Goal: Task Accomplishment & Management: Use online tool/utility

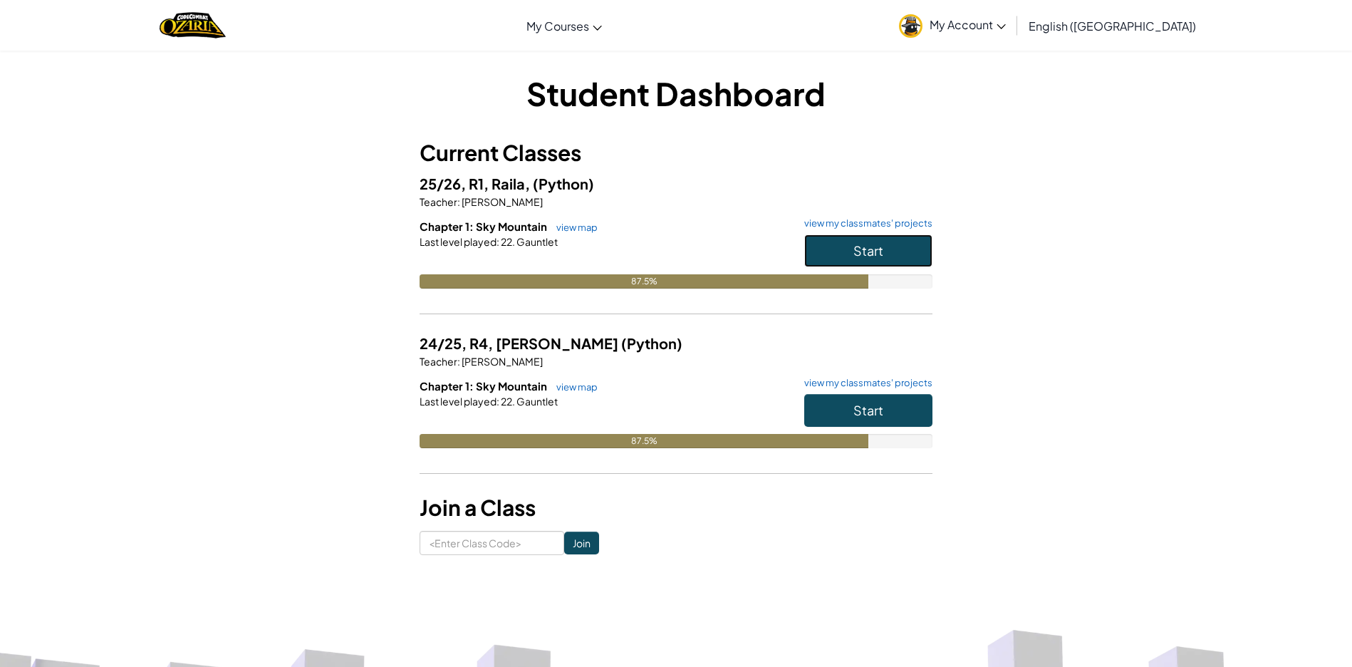
click at [876, 249] on span "Start" at bounding box center [868, 250] width 30 height 16
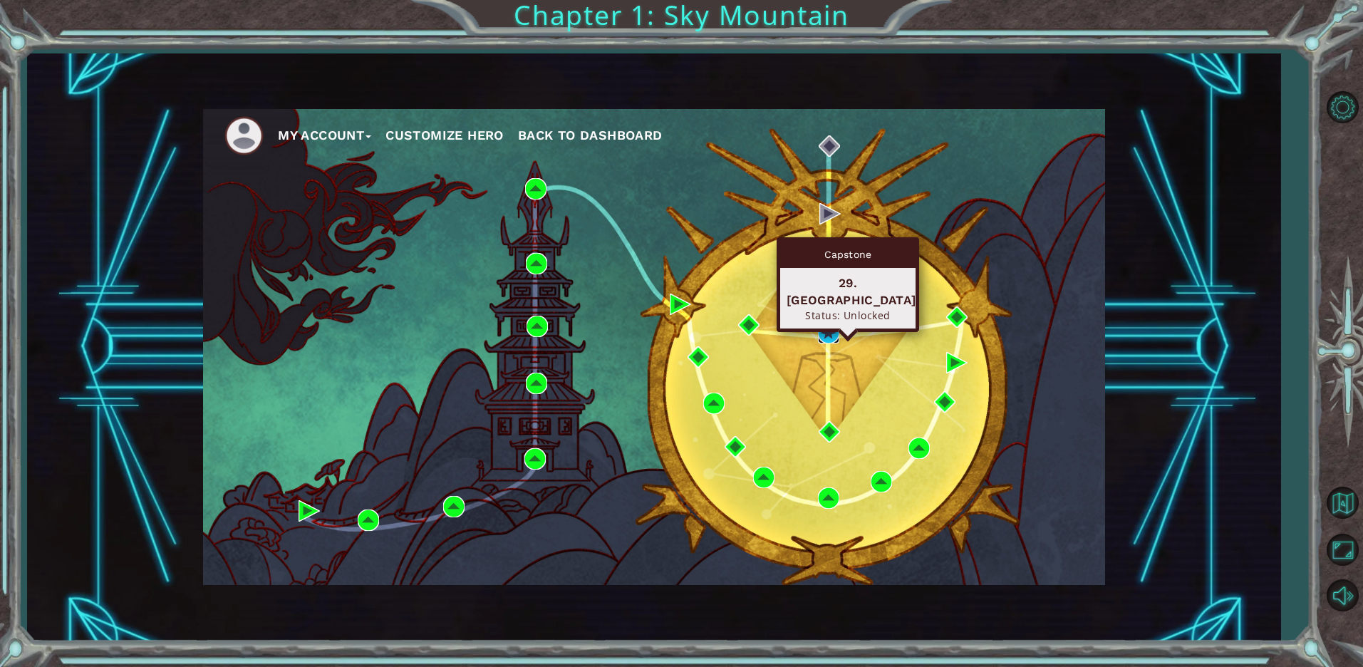
click at [826, 333] on img at bounding box center [828, 332] width 21 height 21
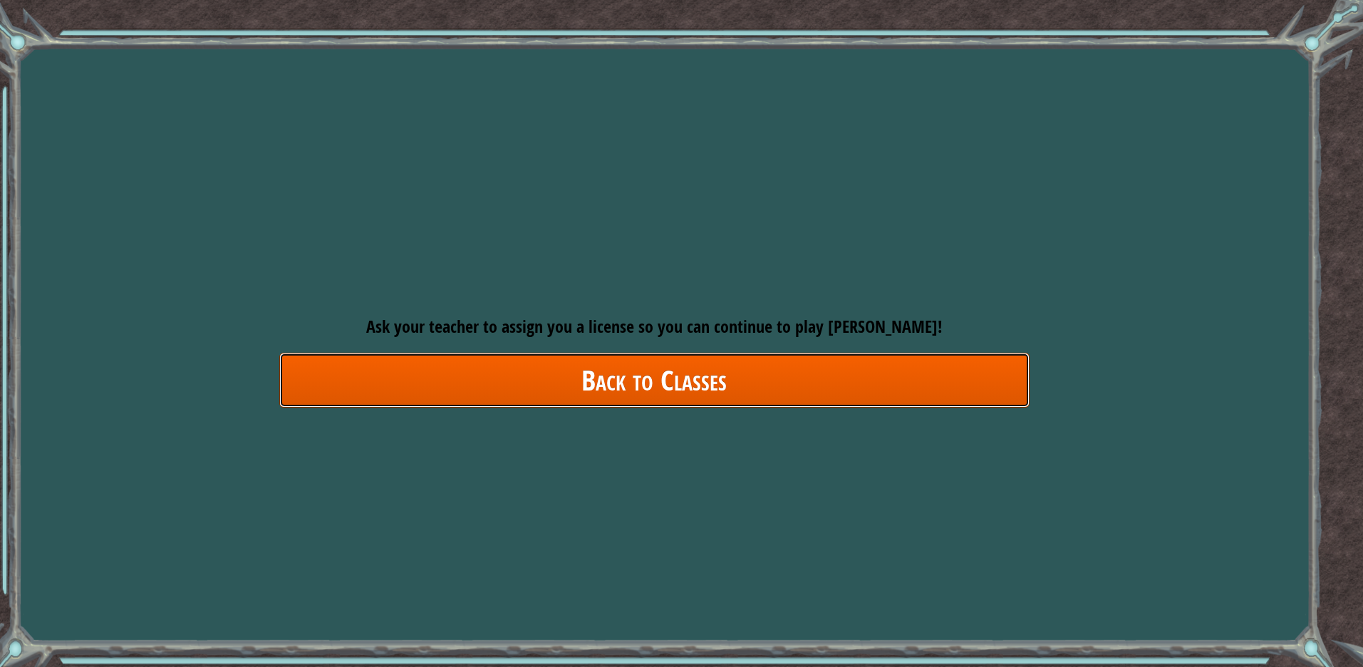
click at [711, 380] on link "Back to Classes" at bounding box center [654, 380] width 750 height 55
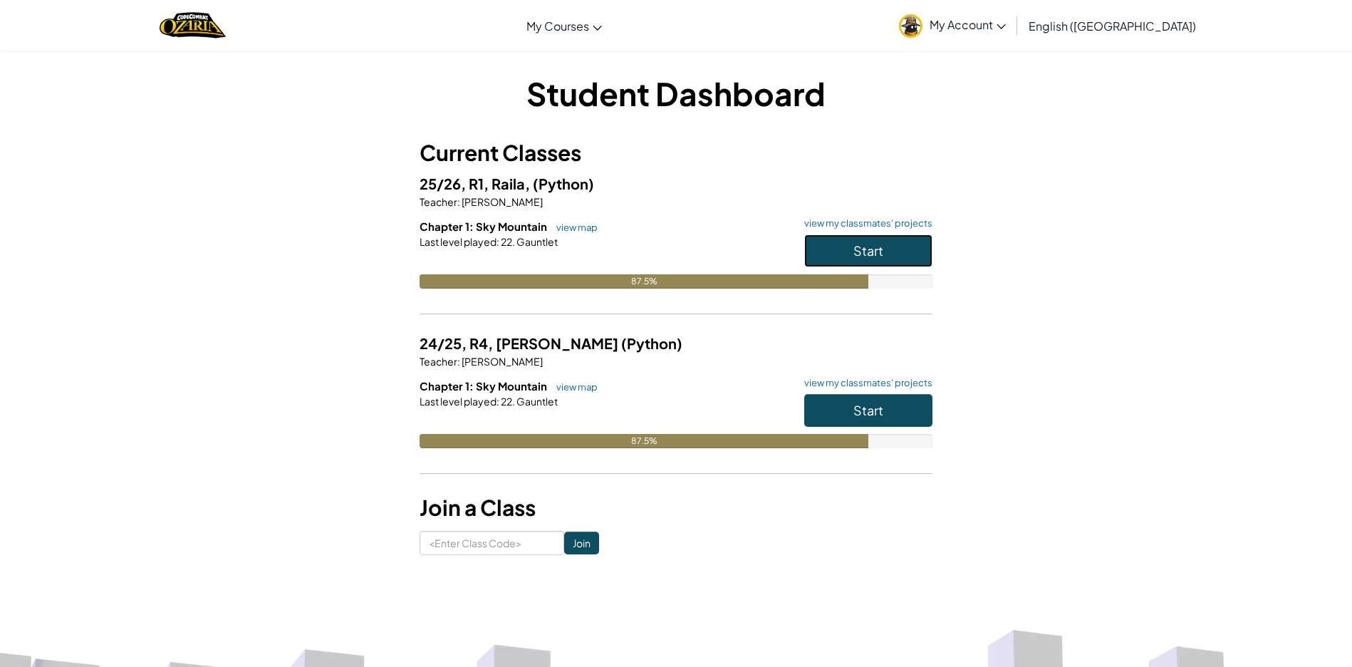
click at [855, 241] on button "Start" at bounding box center [868, 250] width 128 height 33
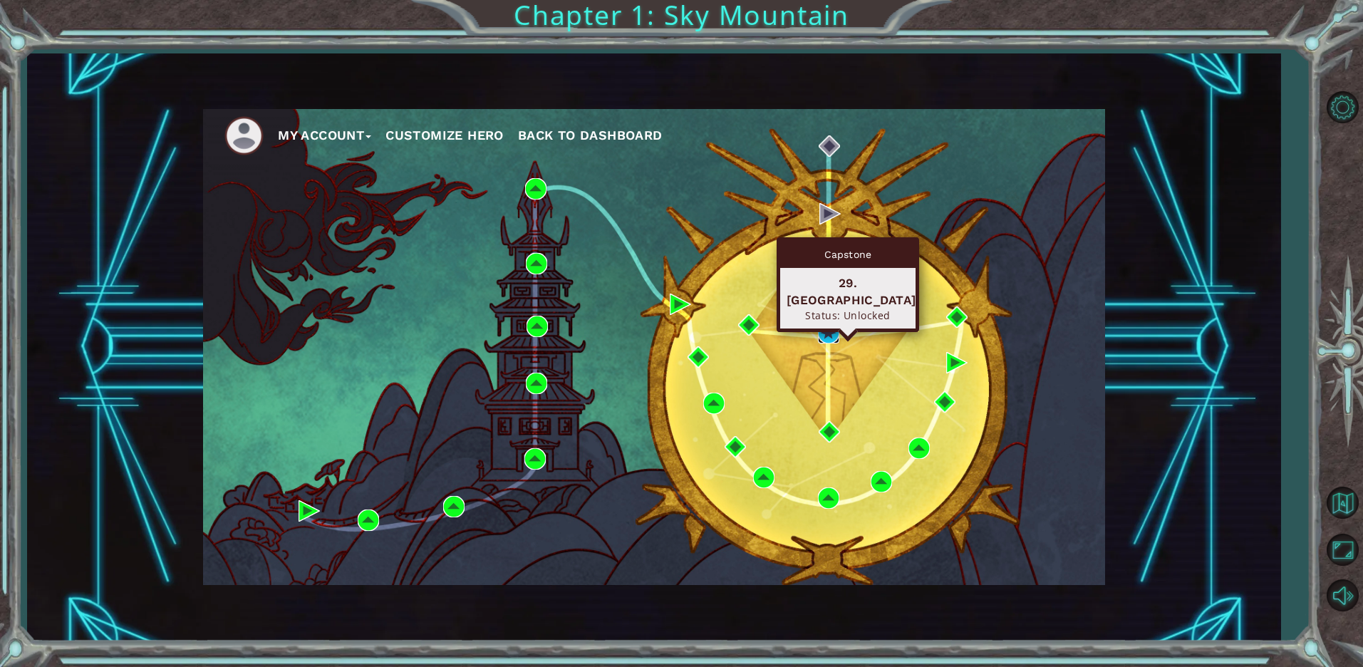
click at [830, 330] on img at bounding box center [828, 332] width 21 height 21
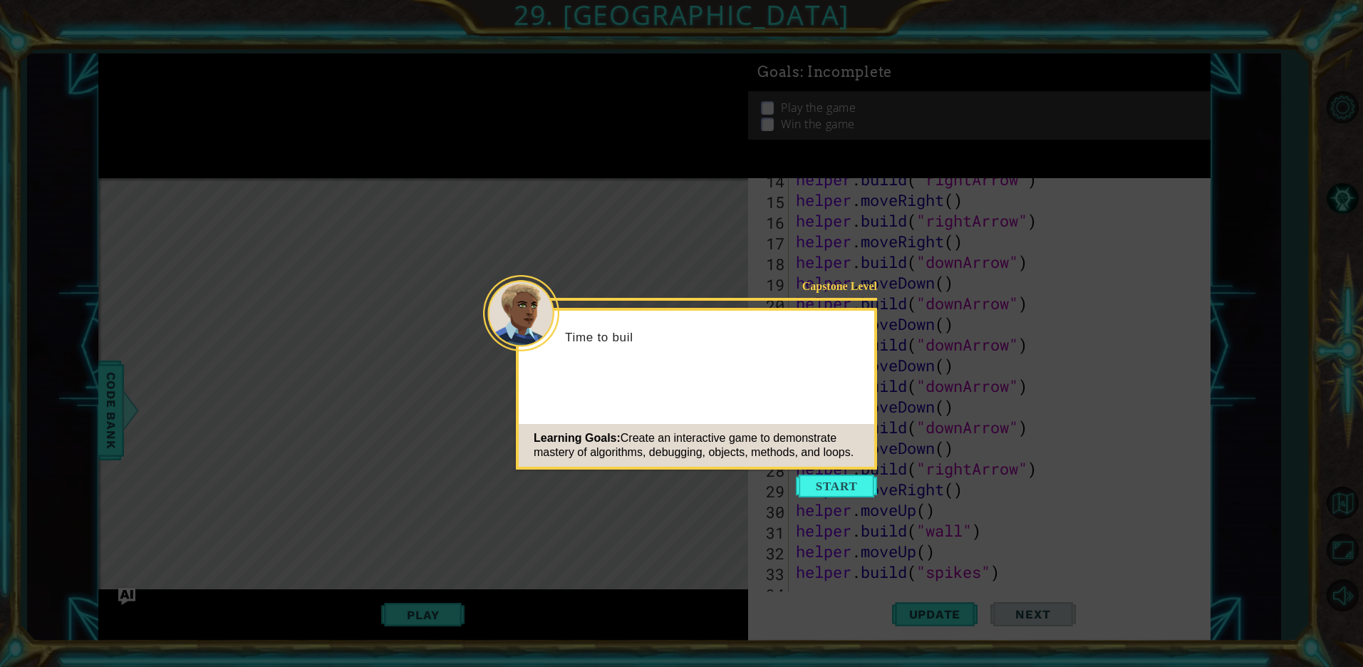
scroll to position [330, 0]
click at [851, 488] on button "Start" at bounding box center [836, 485] width 81 height 23
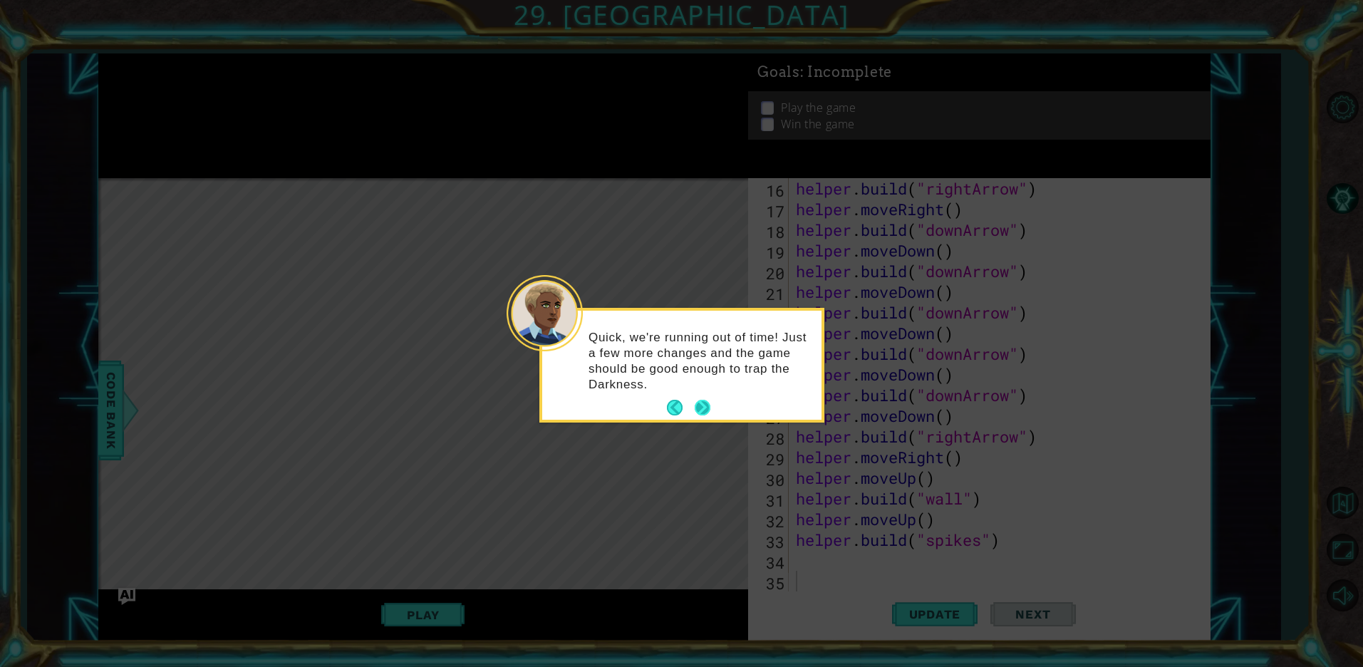
click button "Next" at bounding box center [701, 407] width 25 height 25
click at [699, 410] on body "1 ההההההההההההההההההההההההההההההההההההההההההההההההההההההההההההההההההההההההההההה…" at bounding box center [681, 333] width 1363 height 667
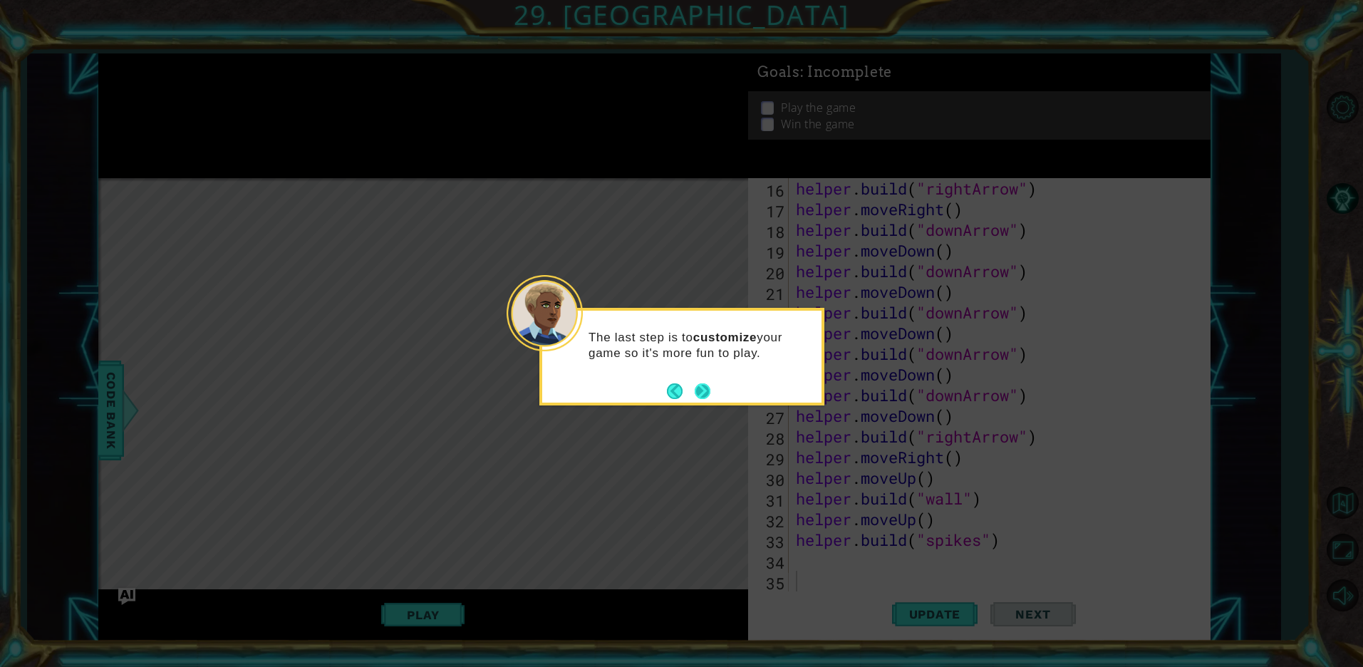
click button "Next" at bounding box center [702, 391] width 26 height 26
click at [701, 389] on body "1 ההההההההההההההההההההההההההההההההההההההההההההההההההההההההההההההההההההההההההההה…" at bounding box center [681, 333] width 1363 height 667
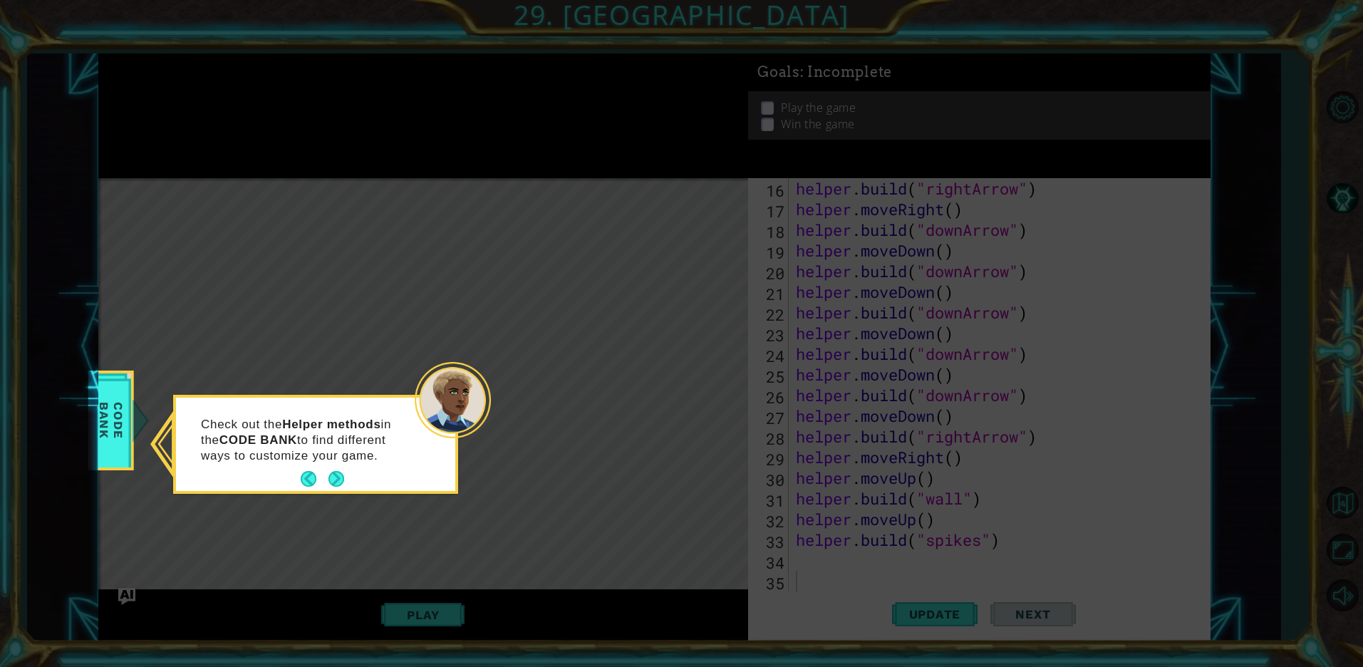
click at [670, 392] on icon at bounding box center [681, 333] width 1363 height 667
click button "Next" at bounding box center [336, 479] width 20 height 20
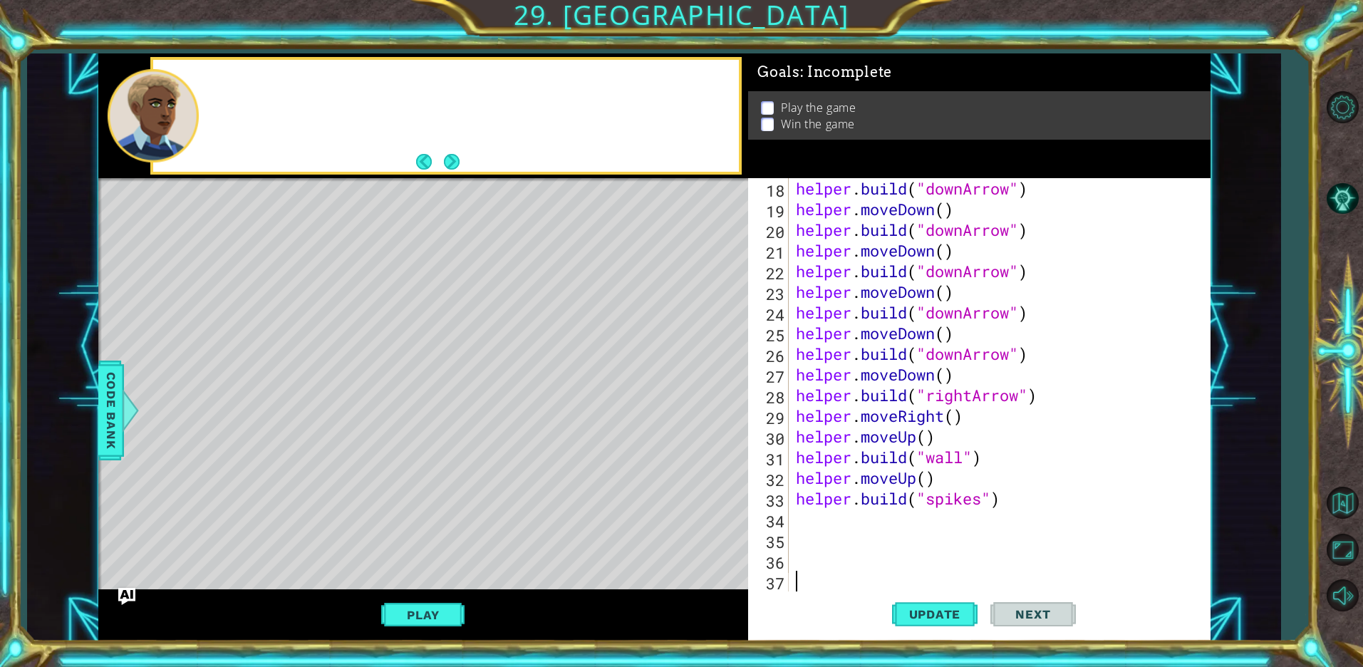
click at [329, 482] on body "1 ההההההההההההההההההההההההההההההההההההההההההההההההההההההההההההההההההההההההההההה…" at bounding box center [681, 333] width 1363 height 667
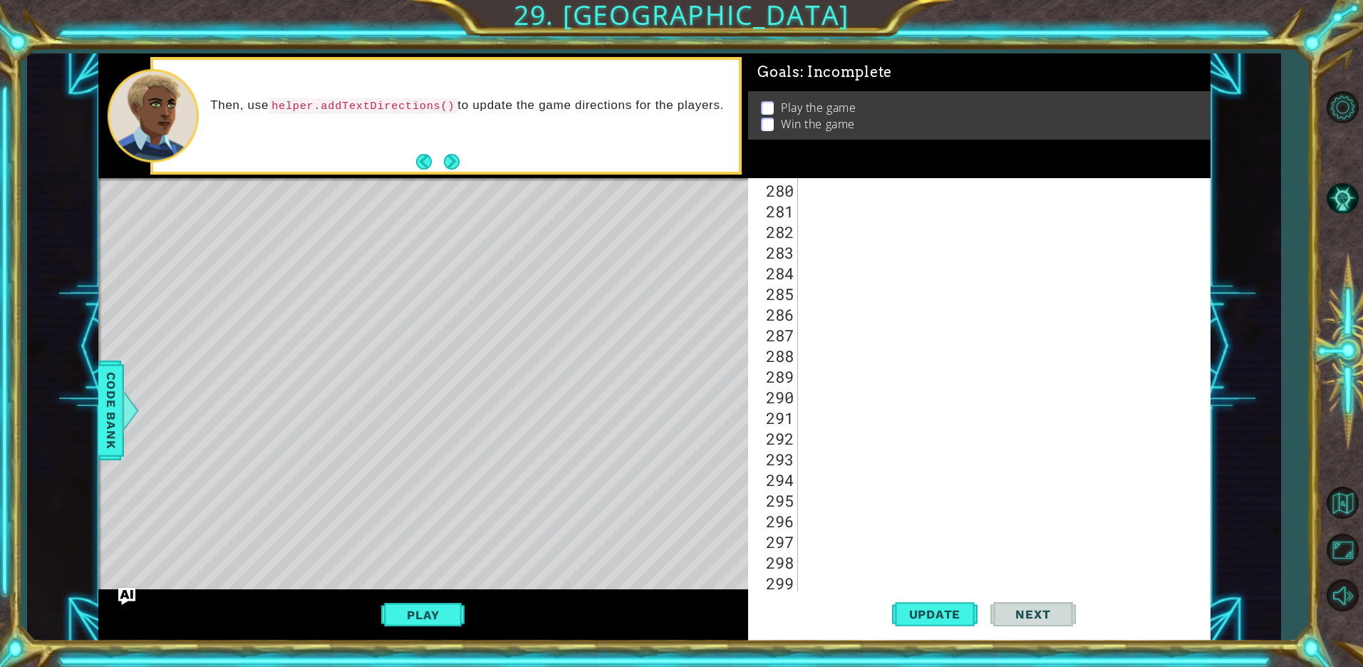
click at [451, 148] on div "Then, use helper.addTextDirections() to update the game directions for the play…" at bounding box center [445, 116] width 585 height 112
click button "Next" at bounding box center [452, 161] width 16 height 16
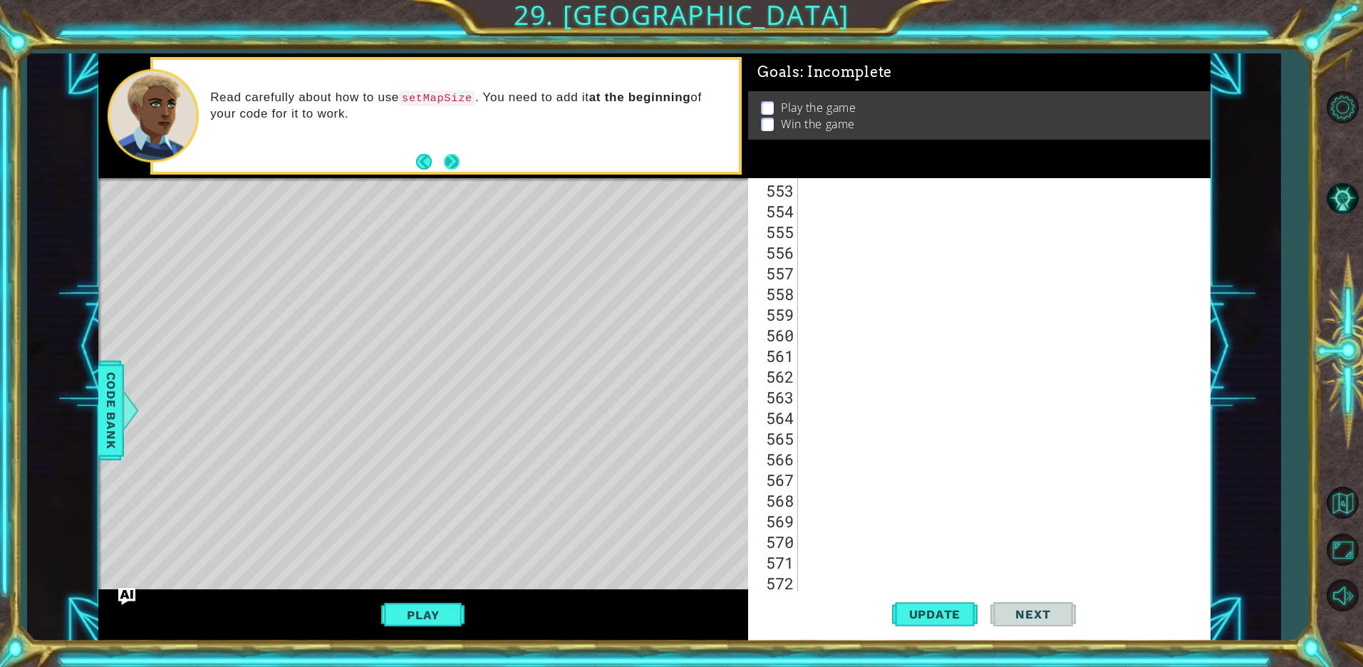
click button "Next" at bounding box center [451, 161] width 23 height 23
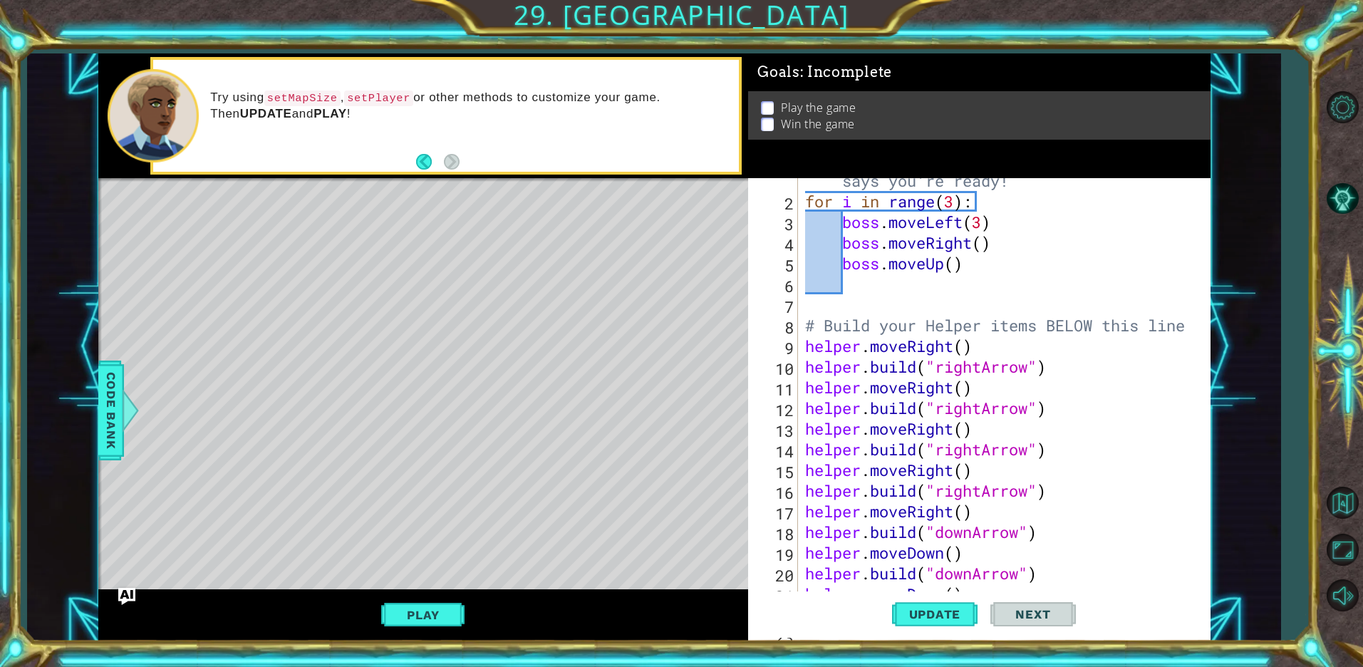
scroll to position [28, 0]
type textarea "[DOMAIN_NAME]("downArrow")"
click at [1188, 574] on div "# Don't touch the boss code until [PERSON_NAME] says you're ready! for i in ran…" at bounding box center [1002, 387] width 400 height 475
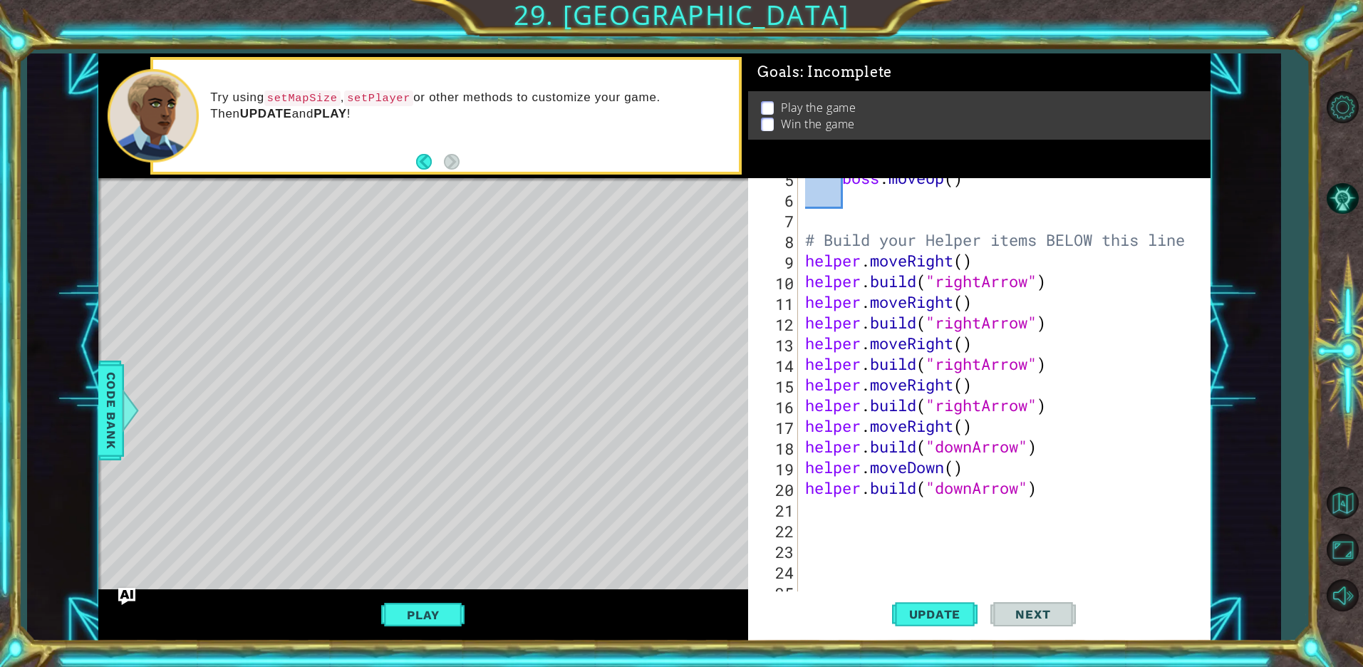
scroll to position [114, 0]
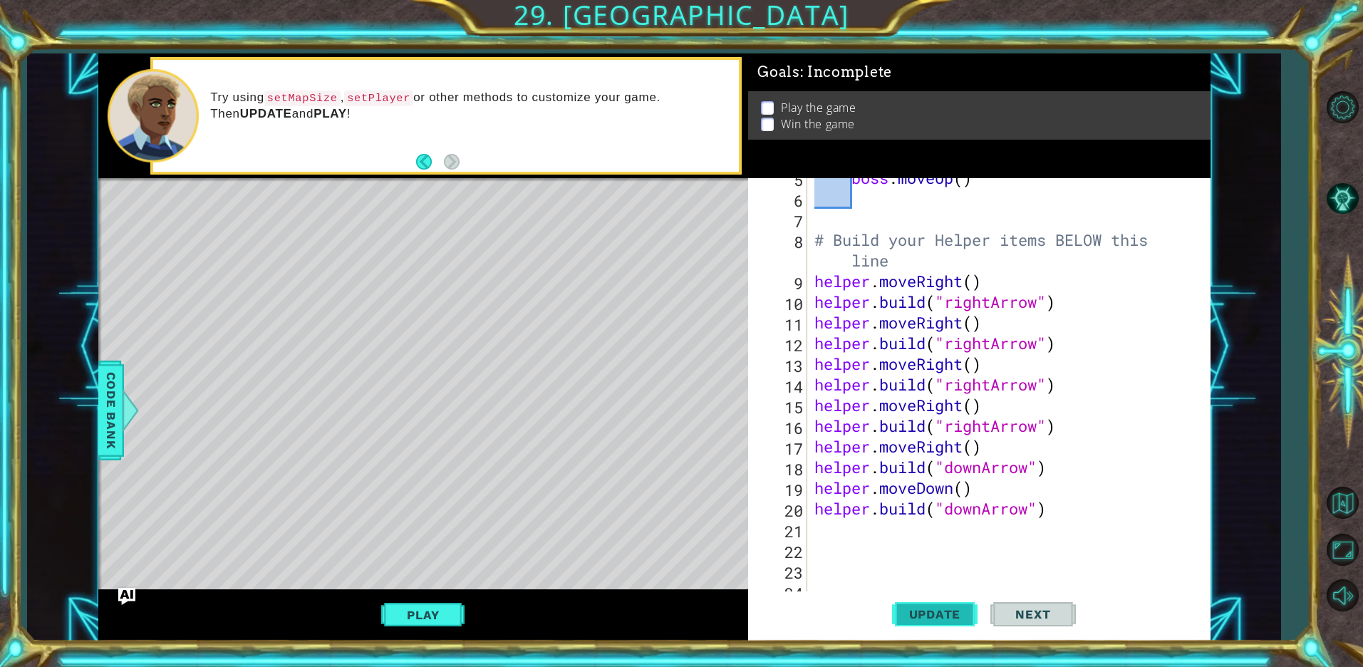
click at [892, 591] on button "Update" at bounding box center [934, 614] width 85 height 46
click at [907, 622] on button "Update" at bounding box center [934, 614] width 85 height 46
click at [822, 528] on div "boss . moveUp ( ) # Build your Helper items BELOW this line helper . moveRight …" at bounding box center [1006, 394] width 390 height 454
click at [808, 524] on div "5 6 7 8 9 10 11 12 13 14 15 16 17 18 19 20 21 22 23 24 25 boss . moveUp ( ) # B…" at bounding box center [976, 384] width 457 height 413
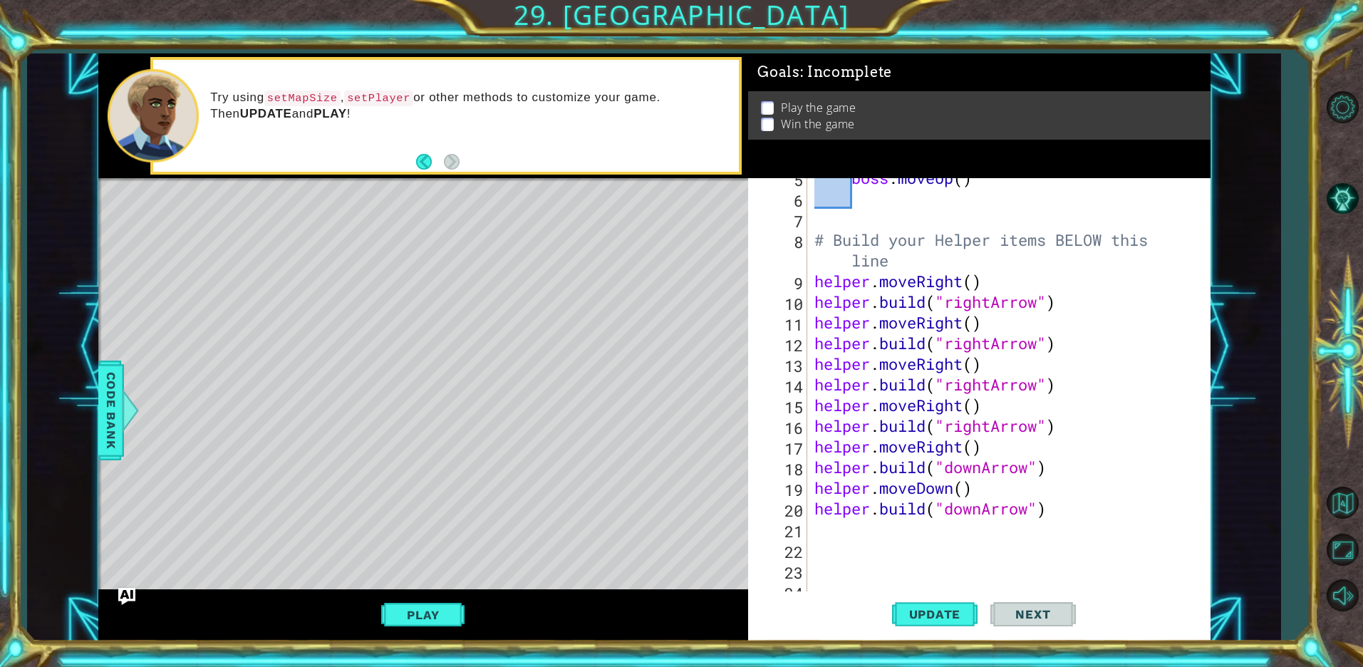
click at [807, 524] on div "5 6 7 8 9 10 11 12 13 14 15 16 17 18 19 20 21 22 23 24 25 boss . moveUp ( ) # B…" at bounding box center [976, 384] width 457 height 413
click at [816, 527] on div "boss . moveUp ( ) # Build your Helper items BELOW this line helper . moveRight …" at bounding box center [1006, 394] width 390 height 454
click at [814, 529] on div "boss . moveUp ( ) # Build your Helper items BELOW this line helper . moveRight …" at bounding box center [1006, 394] width 390 height 454
type textarea "h"
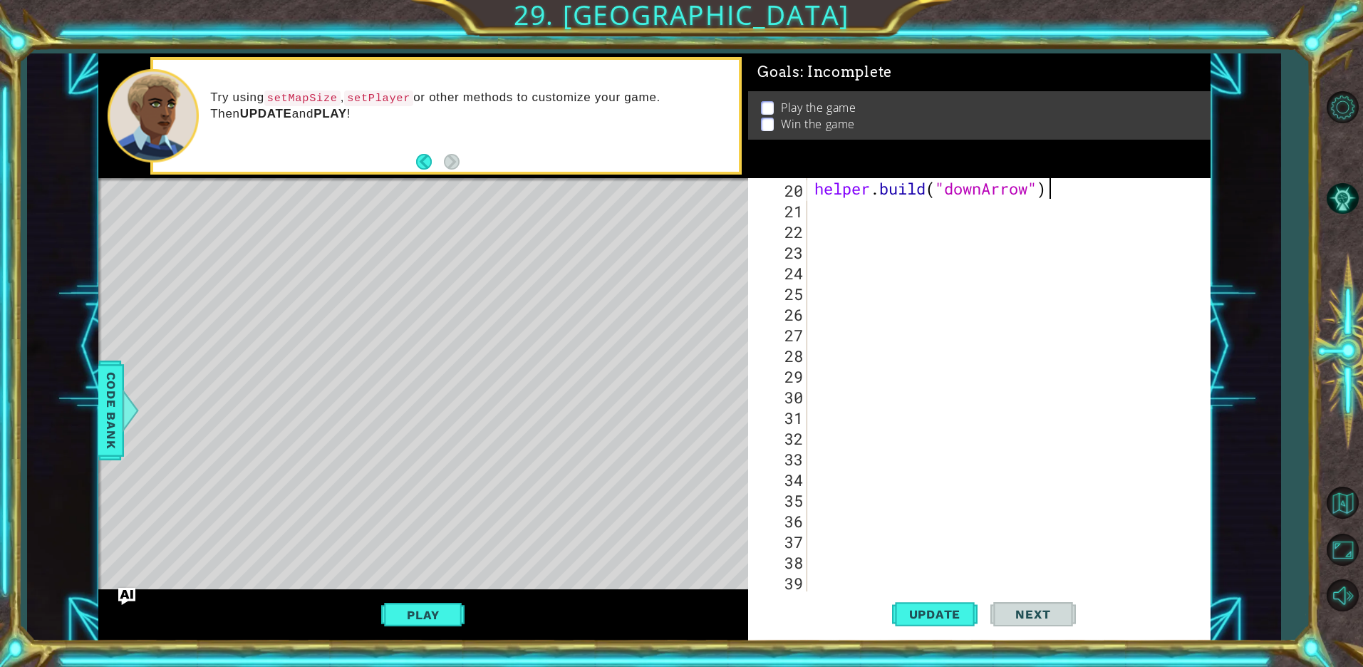
scroll to position [152, 0]
click at [810, 203] on div "[DOMAIN_NAME]("downArrow" 20 21 22 23 24 25 26 27 28 29 30 31 32 33 34 35 36 37…" at bounding box center [976, 384] width 457 height 413
click at [810, 204] on div "[DOMAIN_NAME]("downArrow" 20 21 22 23 24 25 26 27 28 29 30 31 32 33 34 35 36 37…" at bounding box center [976, 384] width 457 height 413
click at [809, 205] on div "[DOMAIN_NAME]("downArrow" 20 21 22 23 24 25 26 27 28 29 30 31 32 33 34 35 36 37…" at bounding box center [976, 384] width 457 height 413
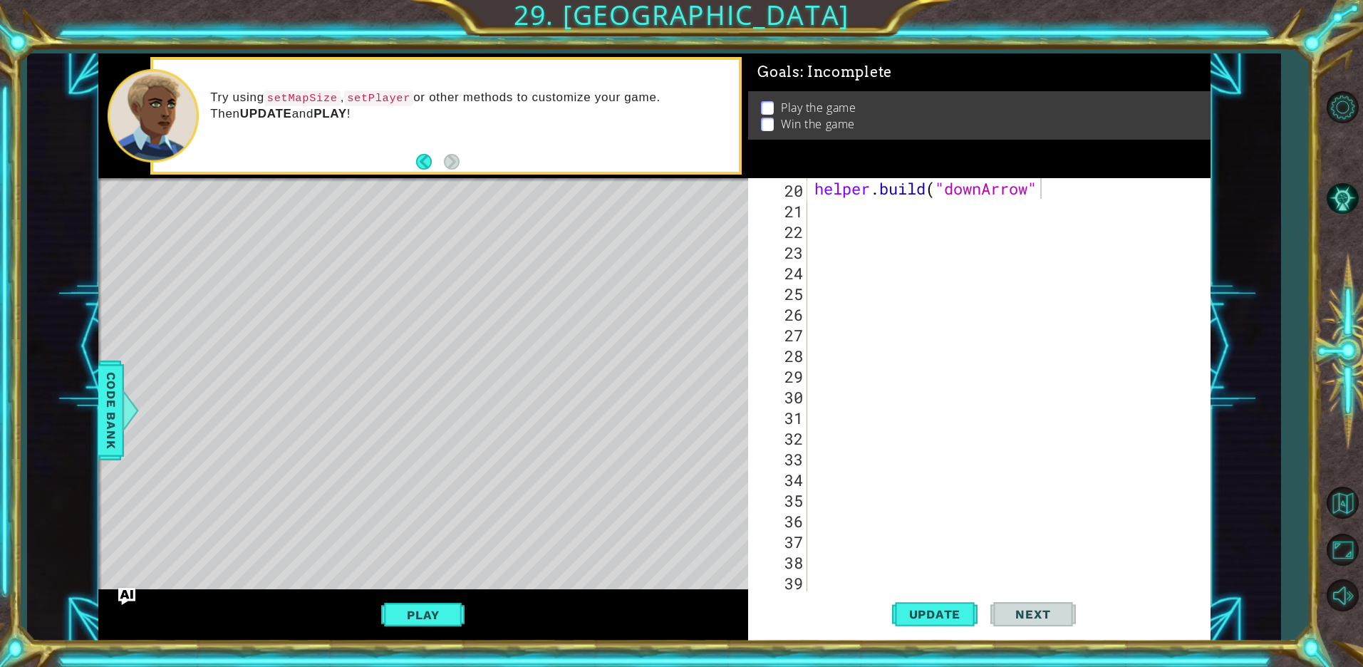
click at [809, 205] on div "[DOMAIN_NAME]("downArrow" 20 21 22 23 24 25 26 27 28 29 30 31 32 33 34 35 36 37…" at bounding box center [976, 384] width 457 height 413
type textarea "[DOMAIN_NAME]("downArrow")"
click at [802, 202] on div "21" at bounding box center [779, 211] width 56 height 21
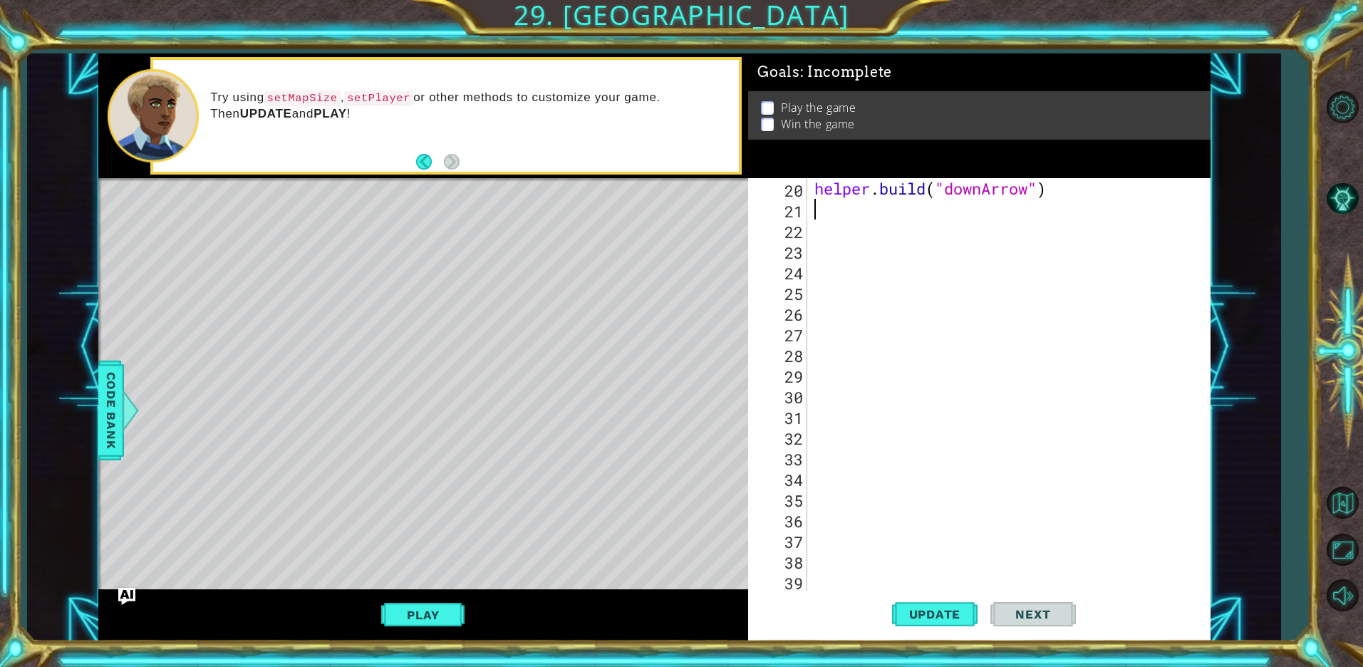
scroll to position [0, 0]
type textarea "h"
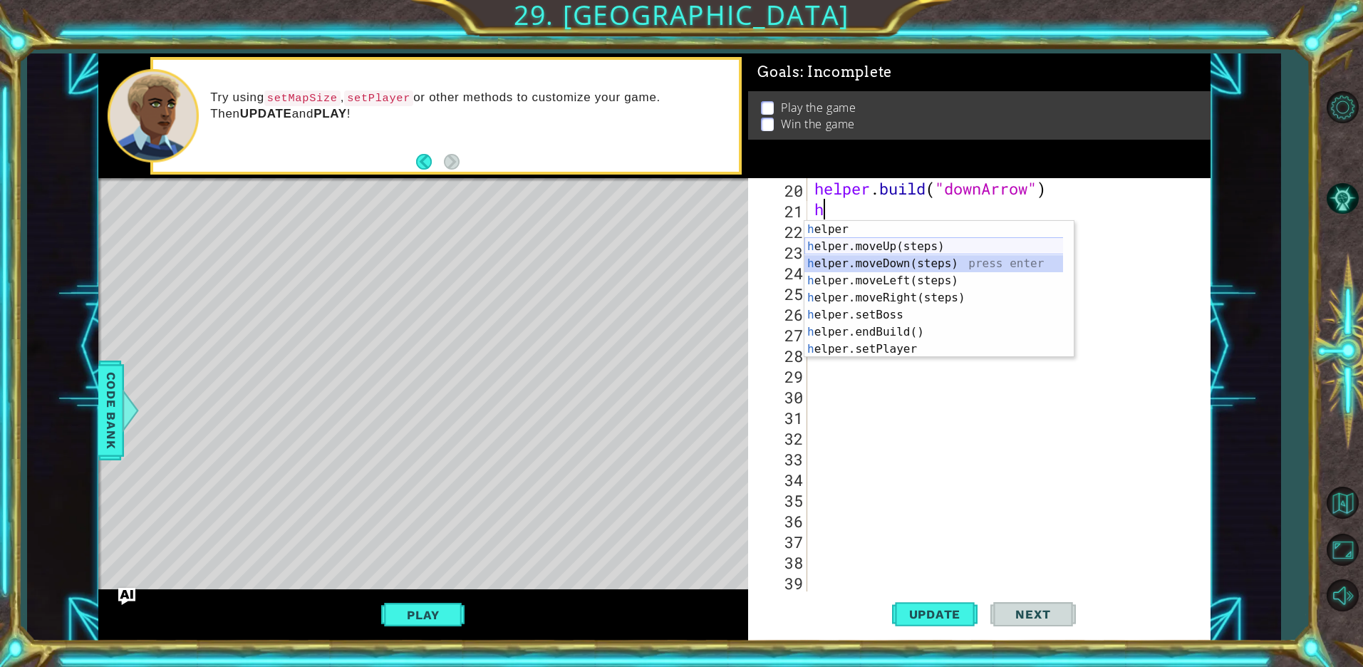
click at [872, 254] on div "h elper press enter h elper.moveUp(steps) press enter h elper.moveDown(steps) p…" at bounding box center [938, 306] width 269 height 171
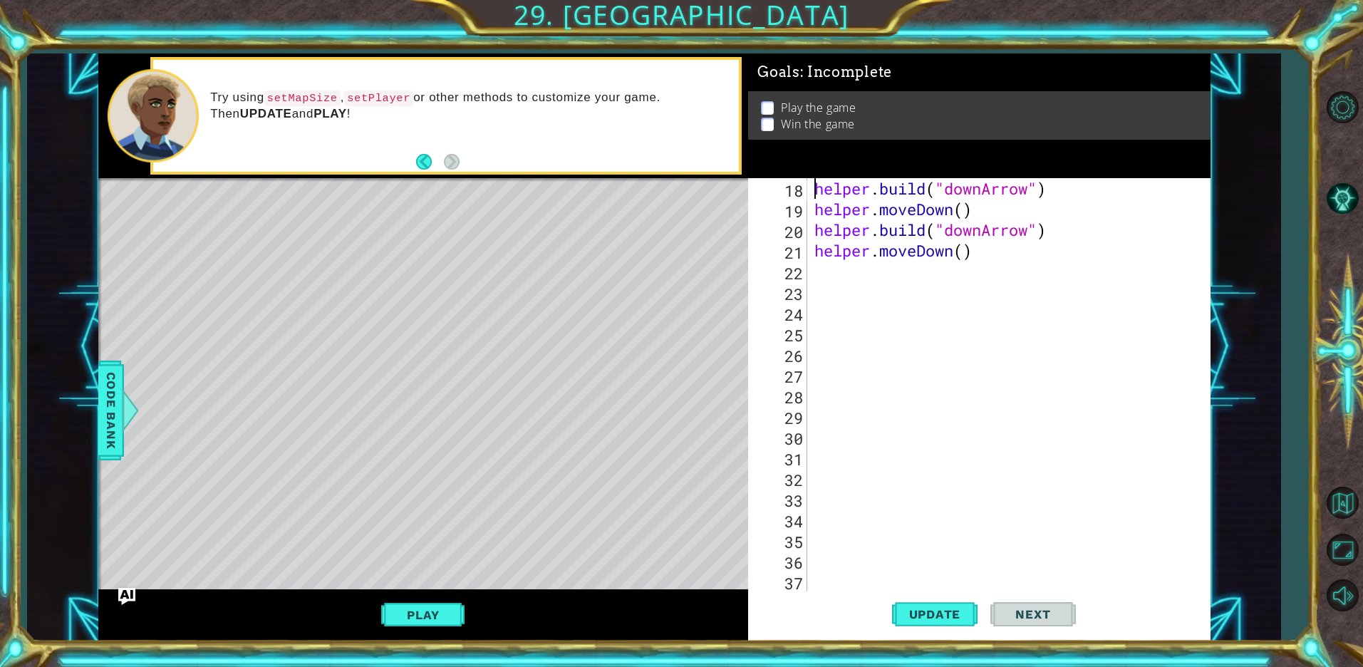
scroll to position [137, 0]
type textarea "[DOMAIN_NAME]("downArrow")"
click at [926, 615] on span "Update" at bounding box center [935, 614] width 80 height 14
click at [928, 615] on span "Update" at bounding box center [935, 614] width 80 height 14
click at [812, 264] on div "helper . build ( "downArrow" ) helper . moveDown ( ) helper . build ( "downArro…" at bounding box center [1006, 405] width 390 height 454
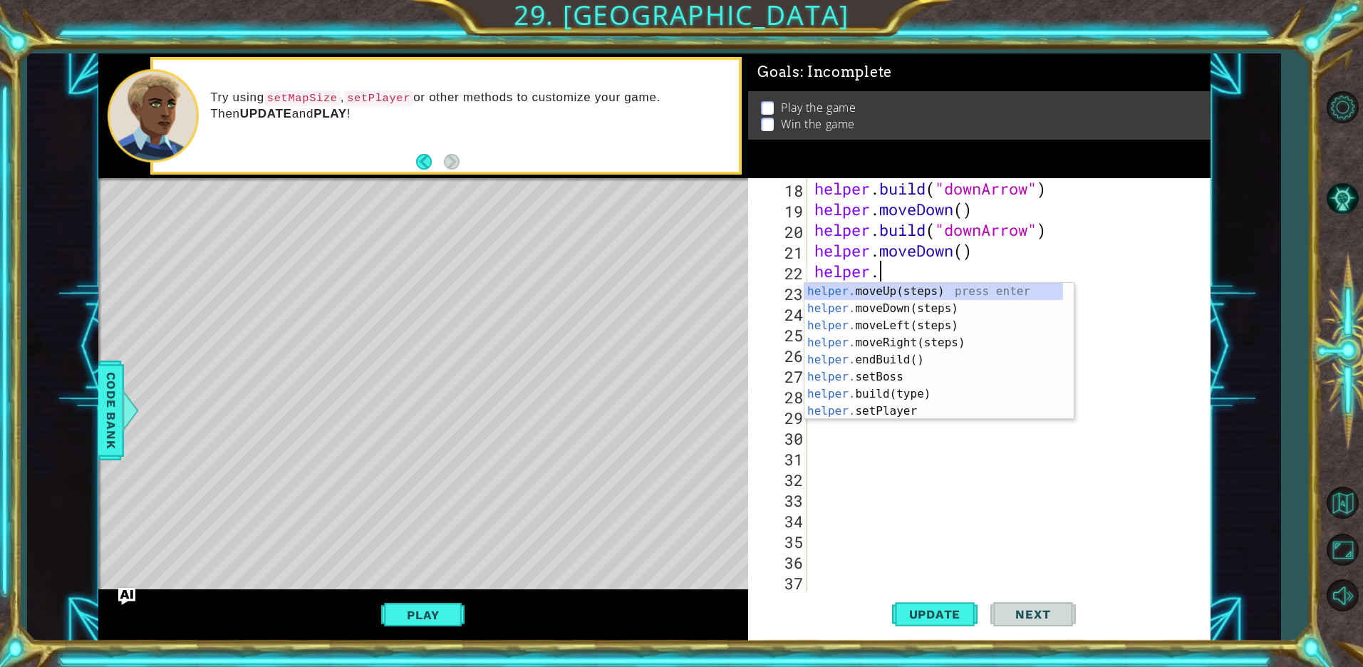
scroll to position [0, 2]
type textarea "helper.b"
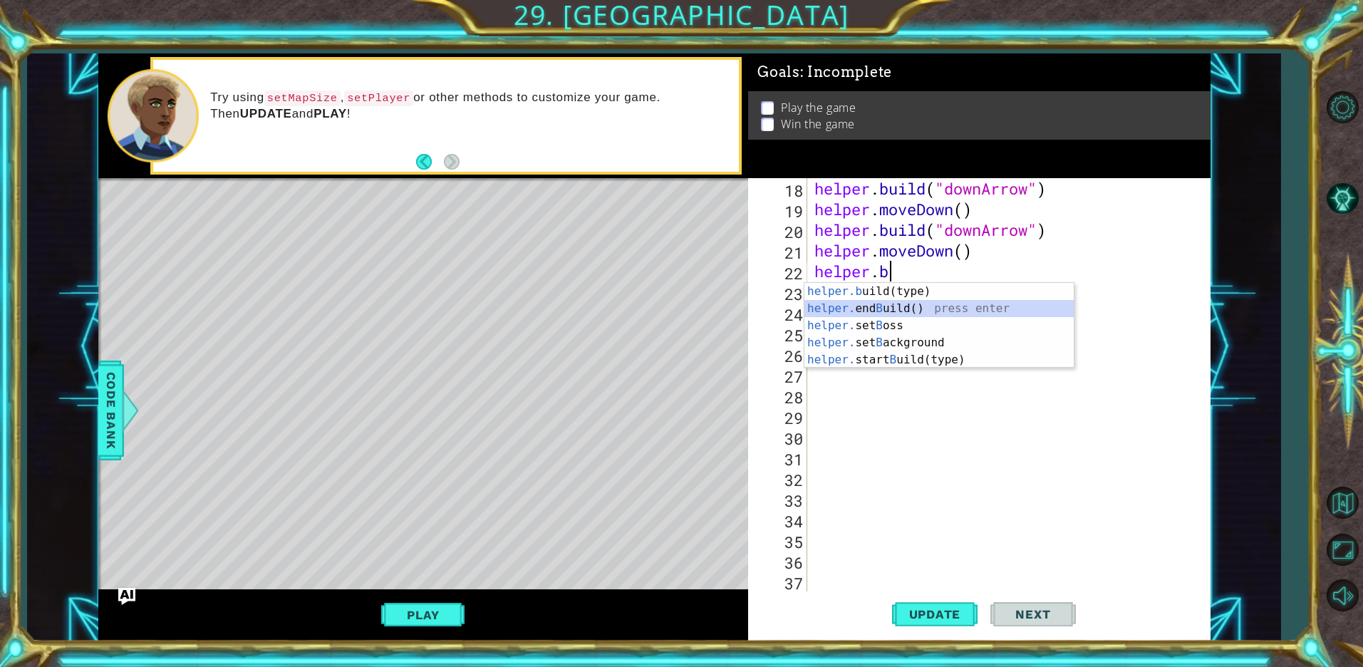
click at [912, 308] on div "helper.b uild(type) press enter helper. end B uild() press enter helper. set B …" at bounding box center [938, 343] width 269 height 120
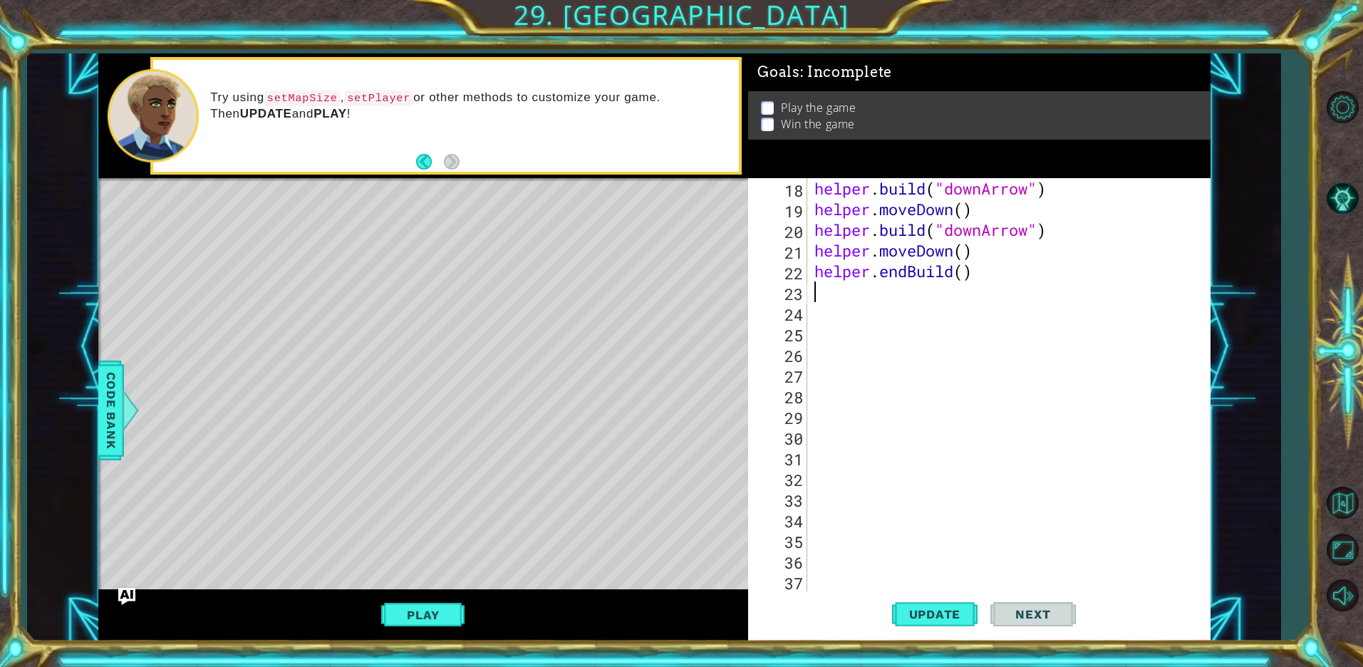
scroll to position [0, 0]
drag, startPoint x: 902, startPoint y: 269, endPoint x: 895, endPoint y: 271, distance: 7.4
click at [895, 271] on div "helper . build ( "downArrow" ) helper . moveDown ( ) helper . build ( "downArro…" at bounding box center [1006, 405] width 390 height 454
drag, startPoint x: 906, startPoint y: 270, endPoint x: 875, endPoint y: 269, distance: 30.6
click at [875, 269] on div "helper . build ( "downArrow" ) helper . moveDown ( ) helper . build ( "downArro…" at bounding box center [1006, 405] width 390 height 454
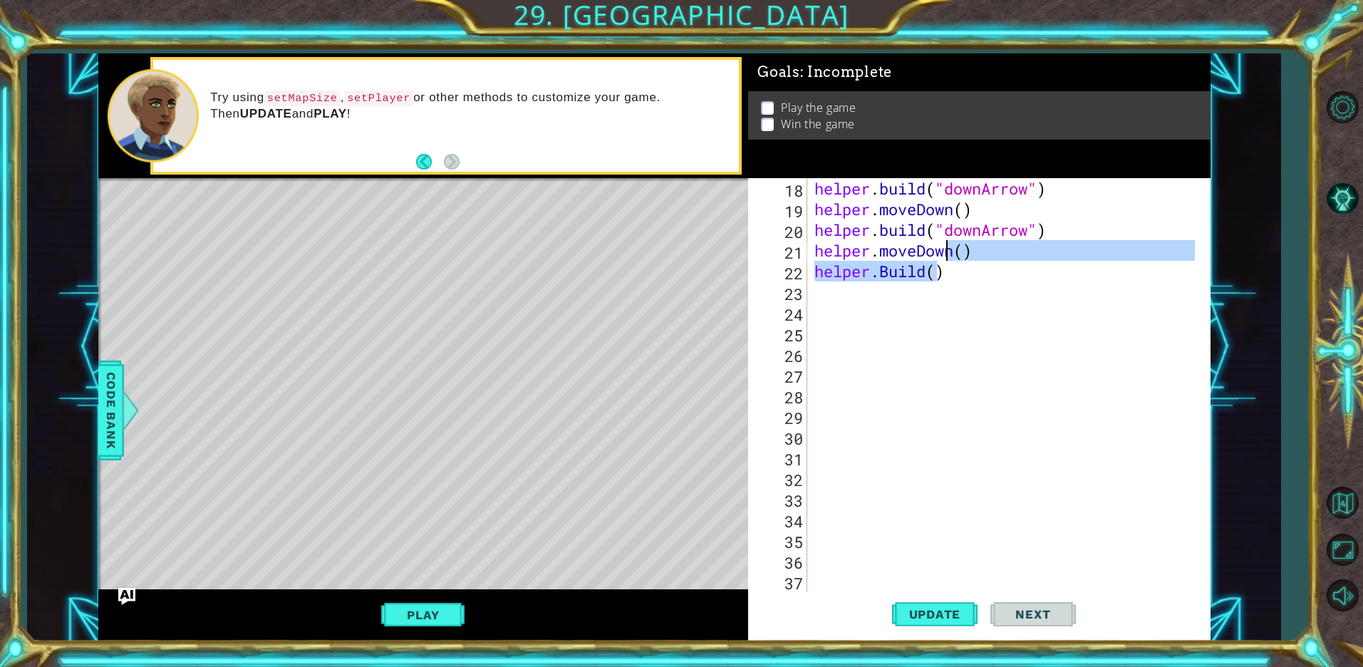
click at [942, 259] on div "helper . build ( "downArrow" ) helper . moveDown ( ) helper . build ( "downArro…" at bounding box center [1006, 405] width 390 height 454
type textarea "helper.moveDown() [DOMAIN_NAME]()"
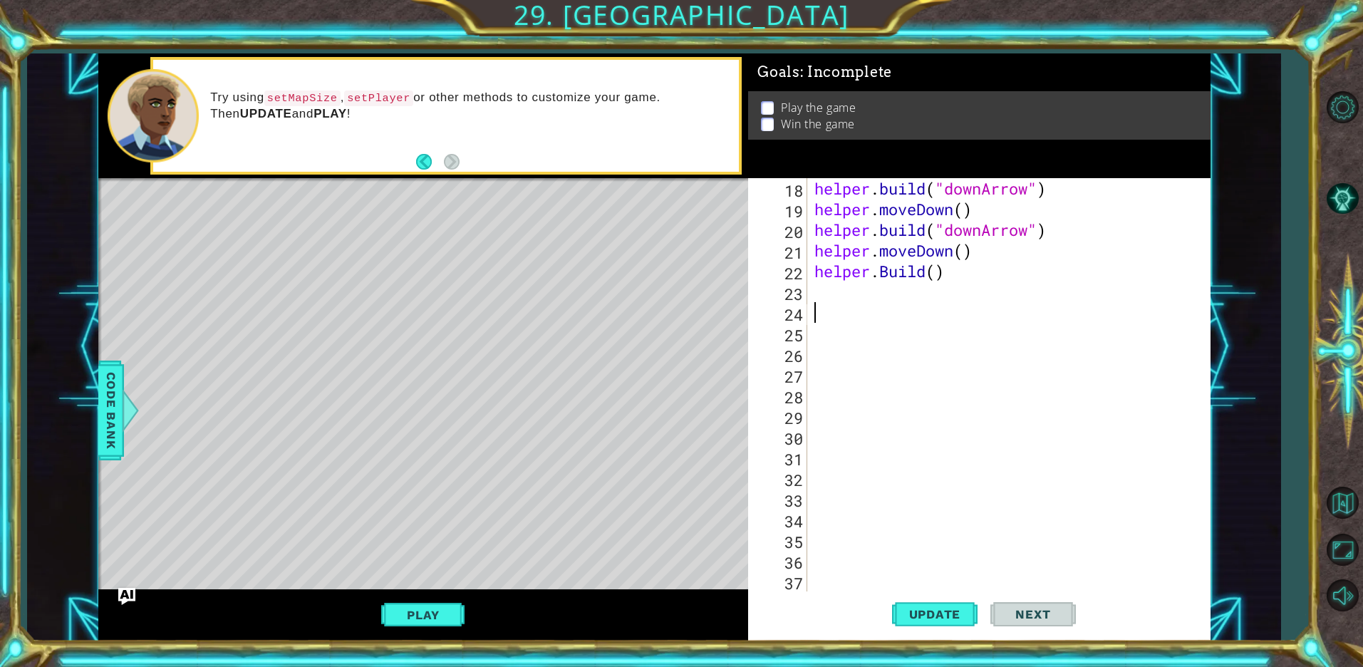
click at [937, 316] on div "helper . build ( "downArrow" ) helper . moveDown ( ) helper . build ( "downArro…" at bounding box center [1006, 405] width 390 height 454
click at [1005, 218] on div "helper . build ( "downArrow" ) helper . moveDown ( ) helper . build ( "downArro…" at bounding box center [1006, 405] width 390 height 454
type textarea "helper.moveDown()"
click at [945, 204] on div "helper . build ( "downArrow" ) helper . moveDown ( ) helper . build ( "downArro…" at bounding box center [1006, 405] width 390 height 454
click at [939, 283] on div "helper . build ( "downArrow" ) helper . moveDown ( ) helper . build ( "downArro…" at bounding box center [1006, 405] width 390 height 454
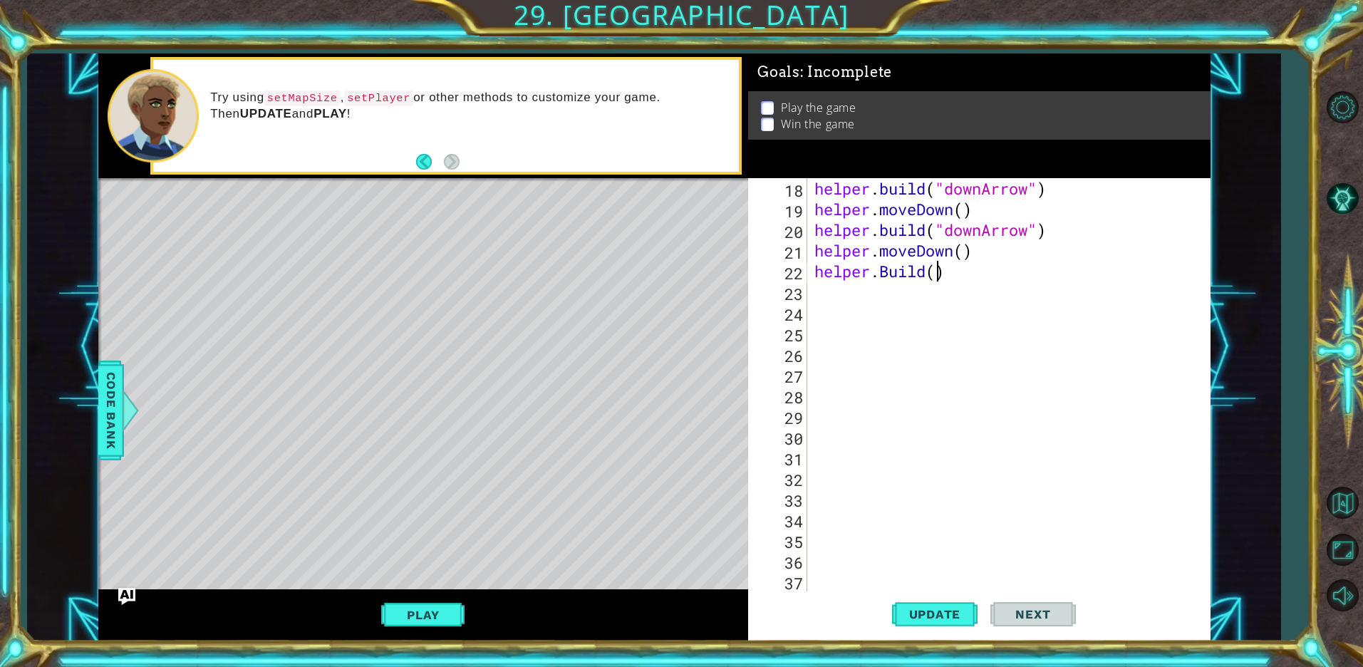
click at [937, 274] on div "helper . build ( "downArrow" ) helper . moveDown ( ) helper . build ( "downArro…" at bounding box center [1006, 405] width 390 height 454
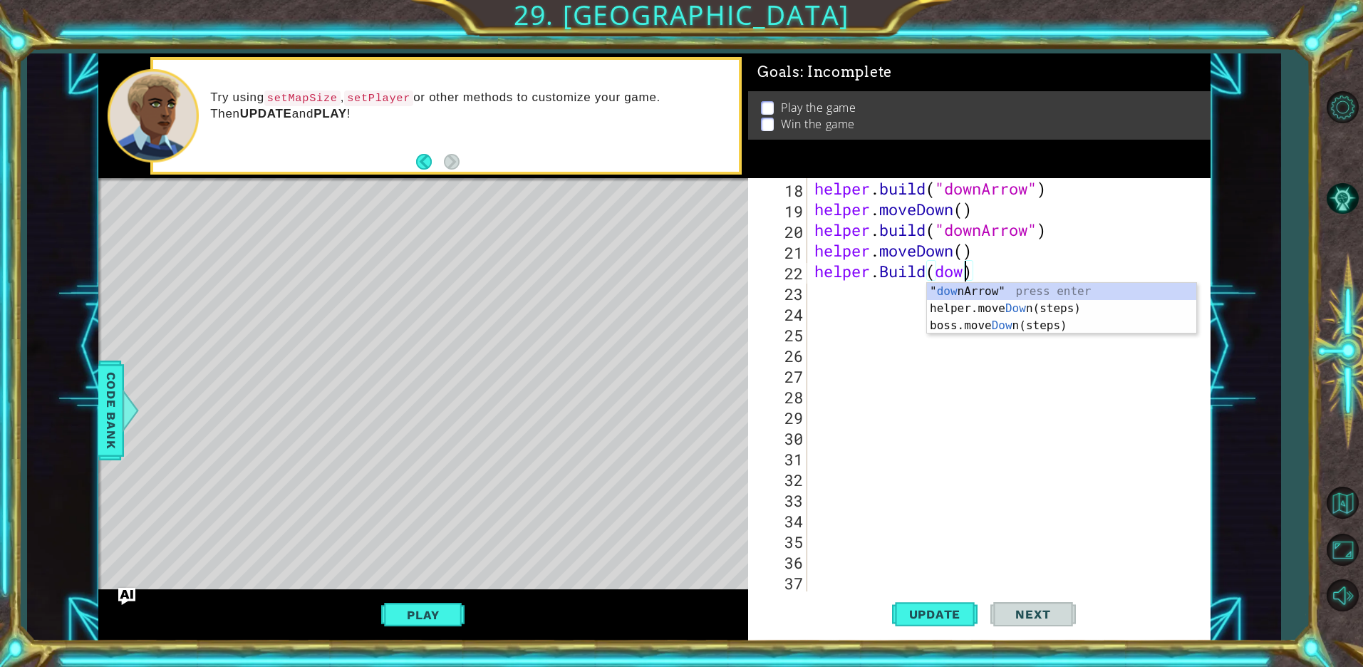
scroll to position [0, 7]
type textarea "[DOMAIN_NAME]("downArrow)"
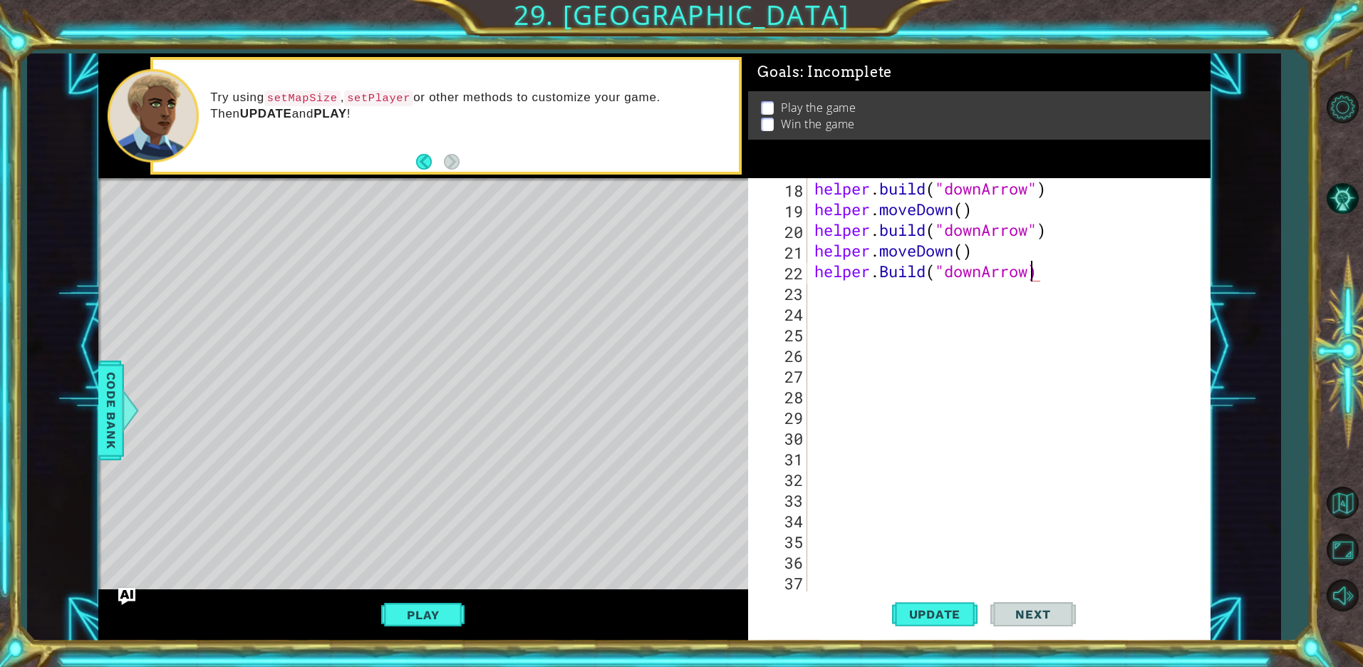
click at [1118, 278] on div "helper . build ( "downArrow" ) helper . moveDown ( ) helper . build ( "downArro…" at bounding box center [1006, 405] width 390 height 454
drag, startPoint x: 1118, startPoint y: 278, endPoint x: 1066, endPoint y: 292, distance: 53.9
click at [1064, 279] on div "helper . build ( "downArrow" ) helper . moveDown ( ) helper . build ( "downArro…" at bounding box center [1006, 405] width 390 height 454
drag, startPoint x: 1046, startPoint y: 320, endPoint x: 1034, endPoint y: 311, distance: 14.2
click at [1034, 311] on div "helper . build ( "downArrow" ) helper . moveDown ( ) helper . build ( "downArro…" at bounding box center [1006, 405] width 390 height 454
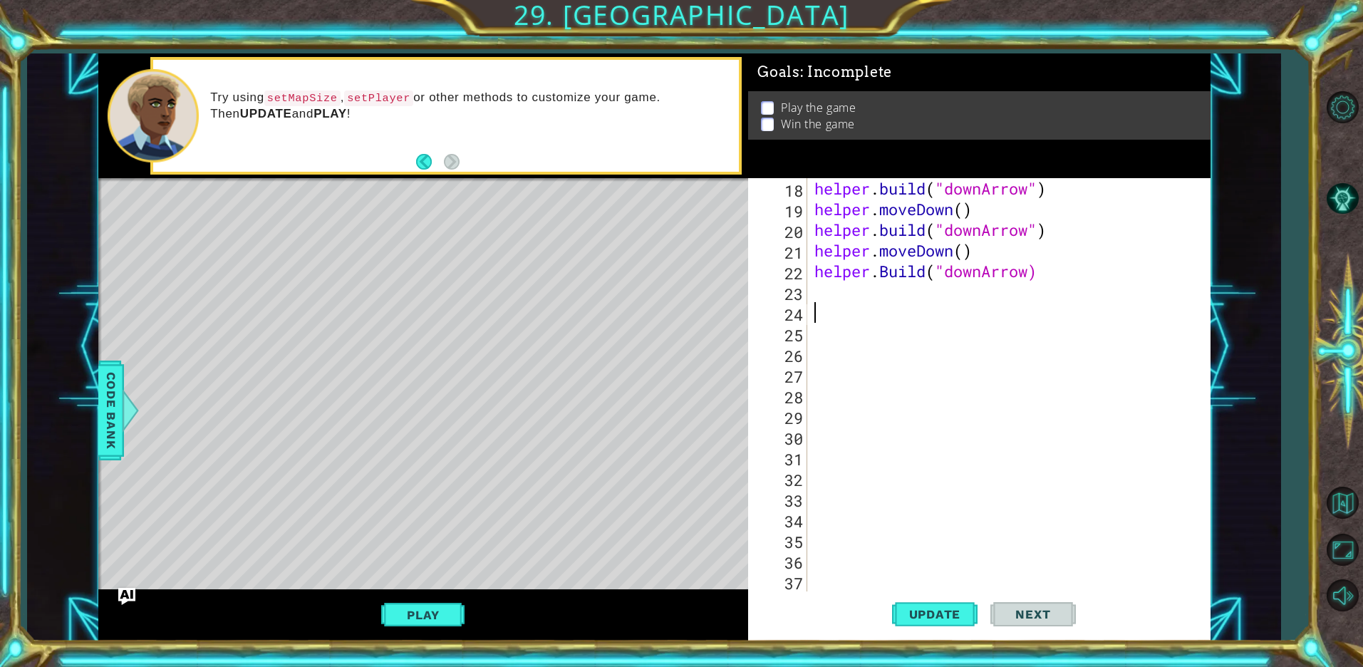
scroll to position [0, 0]
drag, startPoint x: 1157, startPoint y: 363, endPoint x: 1005, endPoint y: 391, distance: 154.4
drag, startPoint x: 1005, startPoint y: 391, endPoint x: 1286, endPoint y: 362, distance: 282.9
drag, startPoint x: 1286, startPoint y: 362, endPoint x: 458, endPoint y: 11, distance: 899.7
click at [458, 11] on div "1 ההההההההההההההההההההההההההההההההההההההההההההההההההההההההההההההההההההההההההההה…" at bounding box center [681, 333] width 1363 height 667
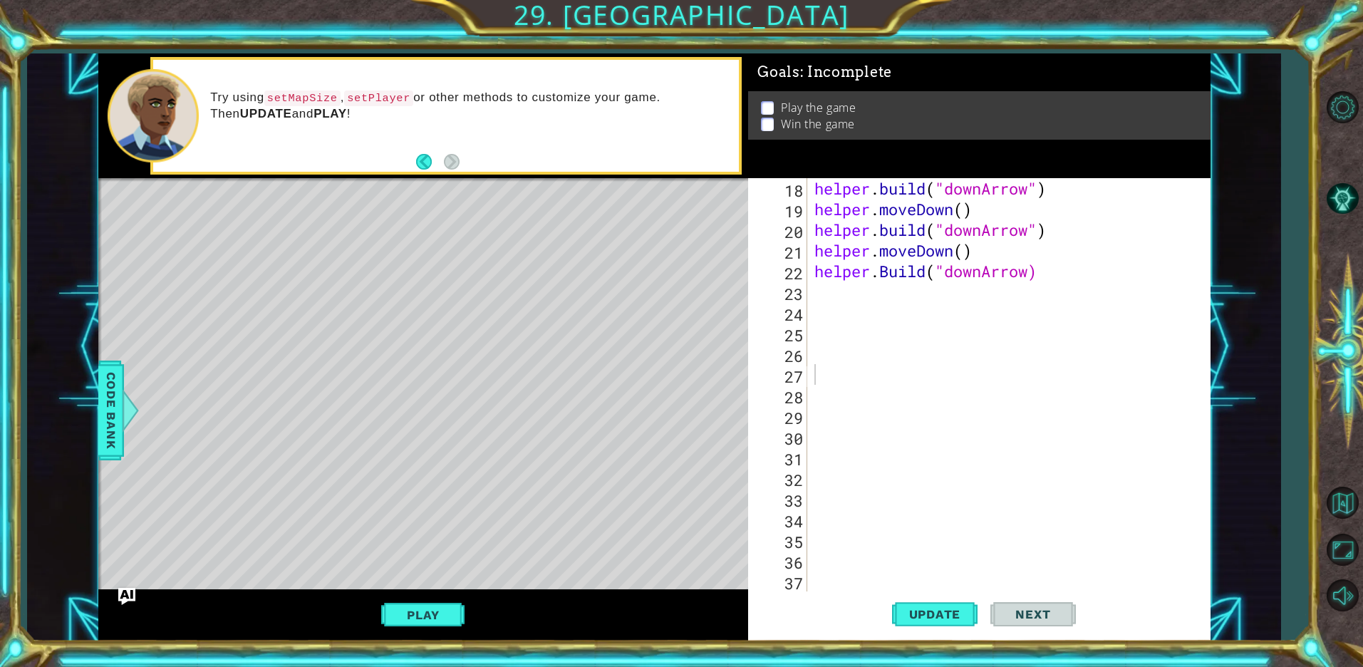
type textarea "[DOMAIN_NAME]("downArrow)"
drag, startPoint x: 1019, startPoint y: 271, endPoint x: 1046, endPoint y: 266, distance: 27.7
click at [1046, 266] on div "helper . build ( "downArrow" ) helper . moveDown ( ) helper . build ( "downArro…" at bounding box center [1006, 405] width 390 height 454
click at [803, 286] on div "23" at bounding box center [779, 293] width 56 height 21
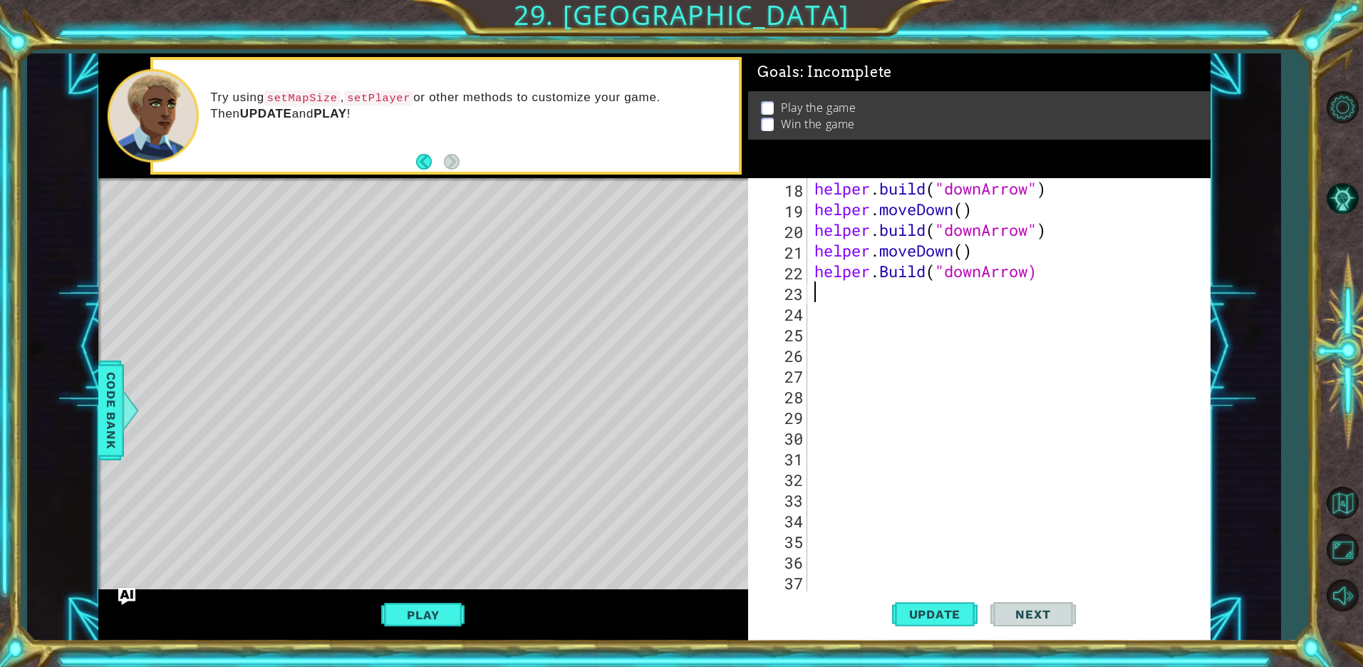
scroll to position [0, 0]
type textarea "h"
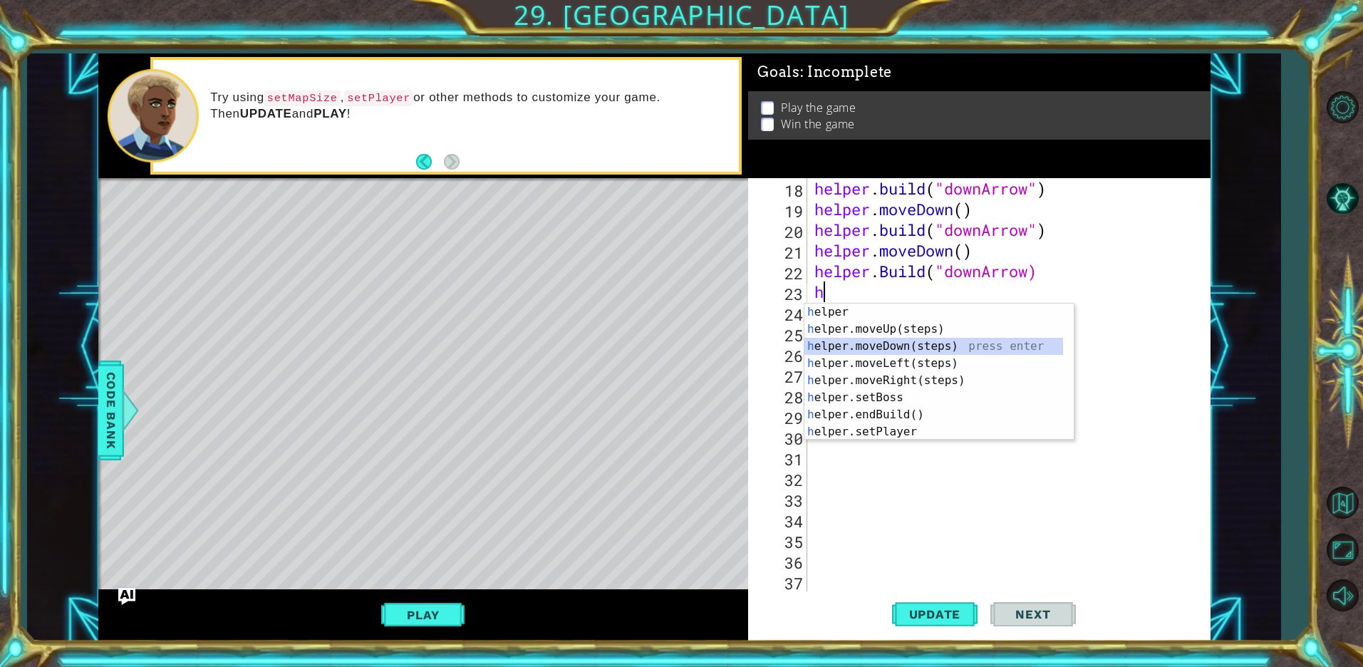
click at [833, 341] on div "h elper press enter h elper.moveUp(steps) press enter h elper.moveDown(steps) p…" at bounding box center [933, 388] width 259 height 171
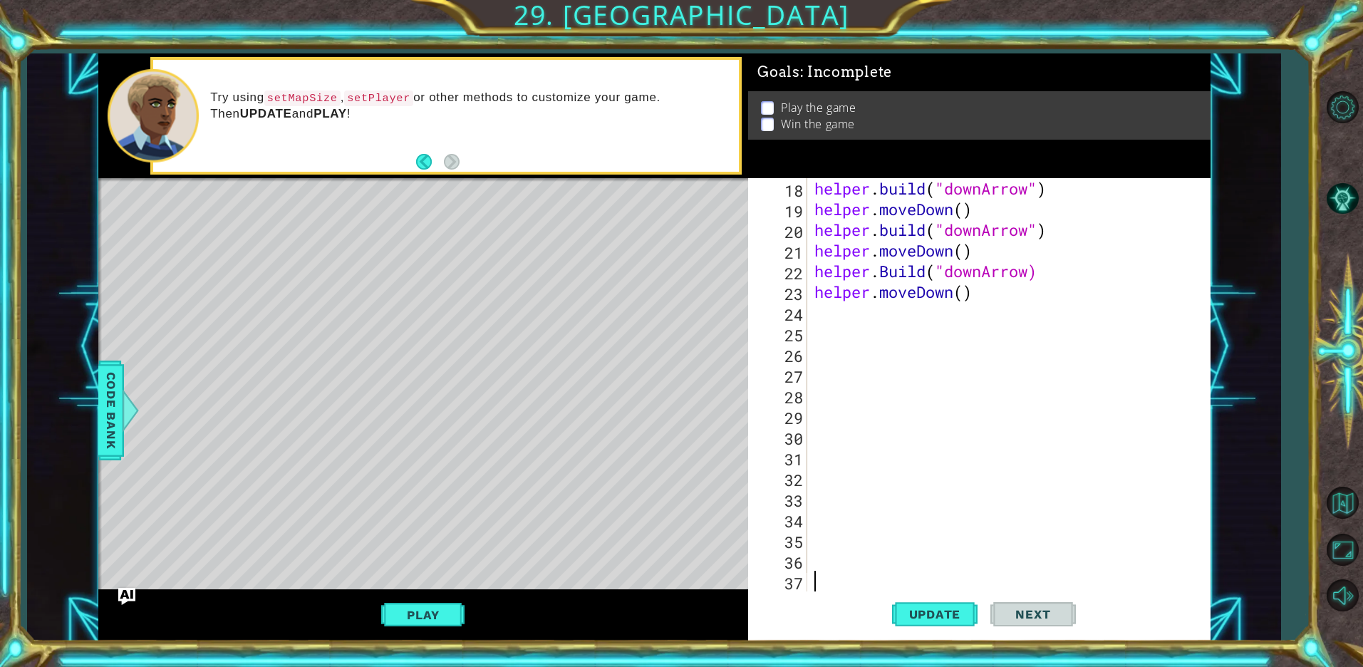
click at [946, 578] on div "helper . build ( "downArrow" ) helper . moveDown ( ) helper . build ( "downArro…" at bounding box center [1006, 405] width 390 height 454
click at [927, 604] on button "Update" at bounding box center [934, 614] width 85 height 46
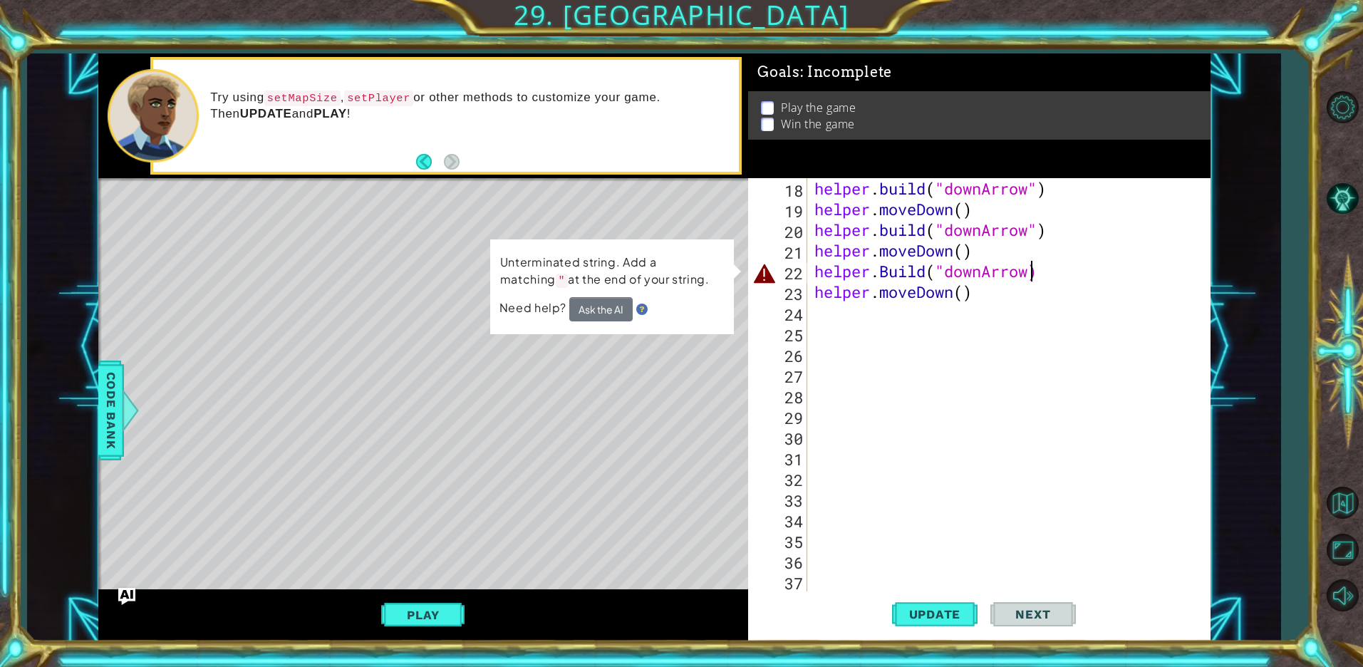
click at [1029, 270] on div "helper . build ( "downArrow" ) helper . moveDown ( ) helper . build ( "downArro…" at bounding box center [1006, 405] width 390 height 454
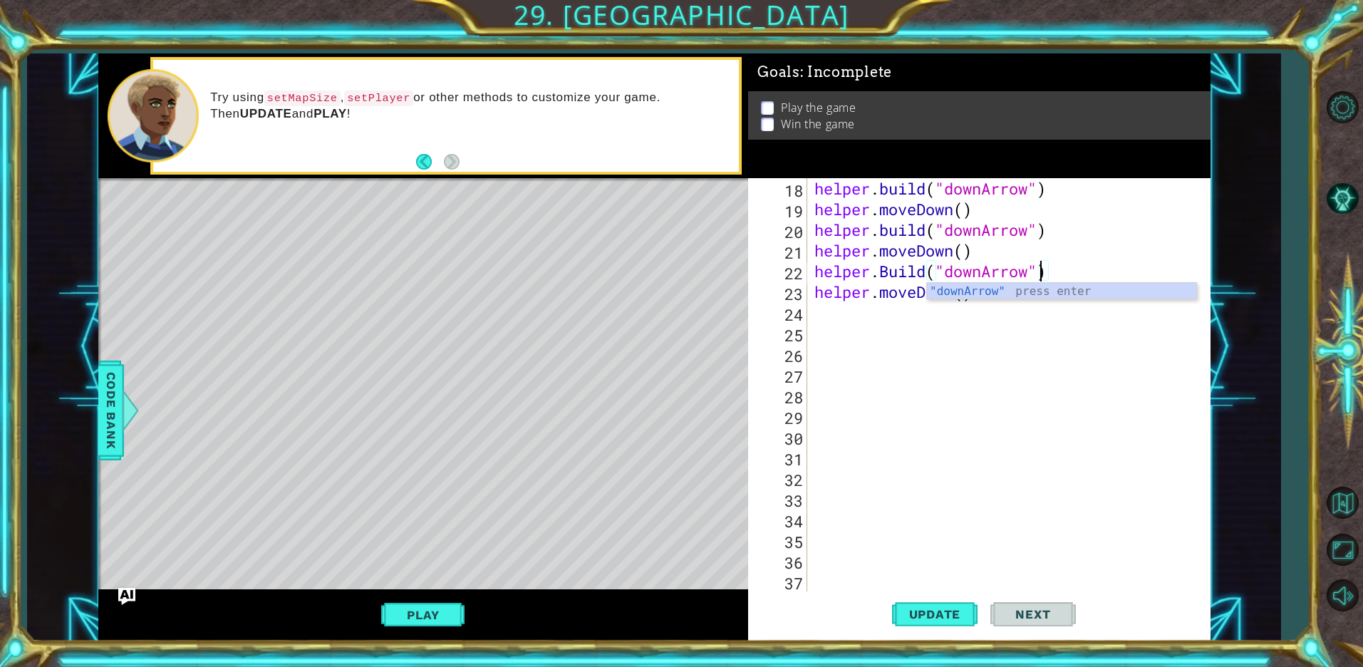
scroll to position [137, 0]
click at [904, 607] on button "Update" at bounding box center [934, 614] width 85 height 46
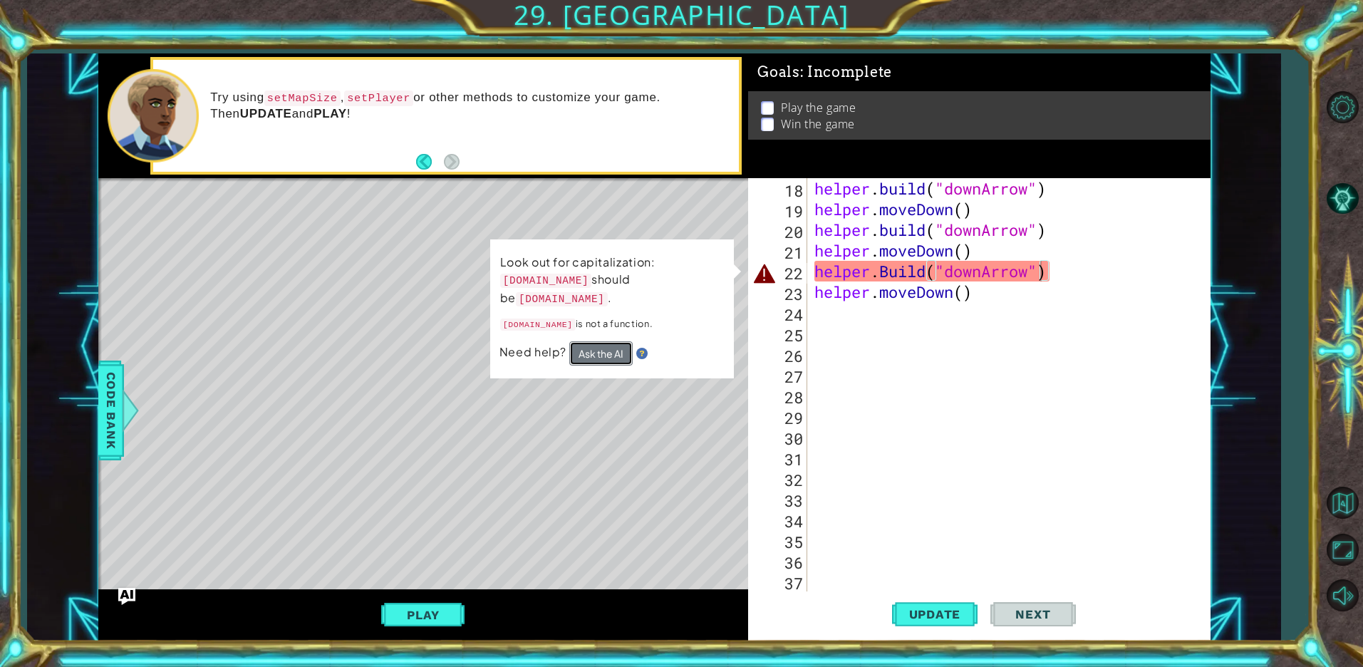
click at [600, 341] on button "Ask the AI" at bounding box center [600, 353] width 63 height 24
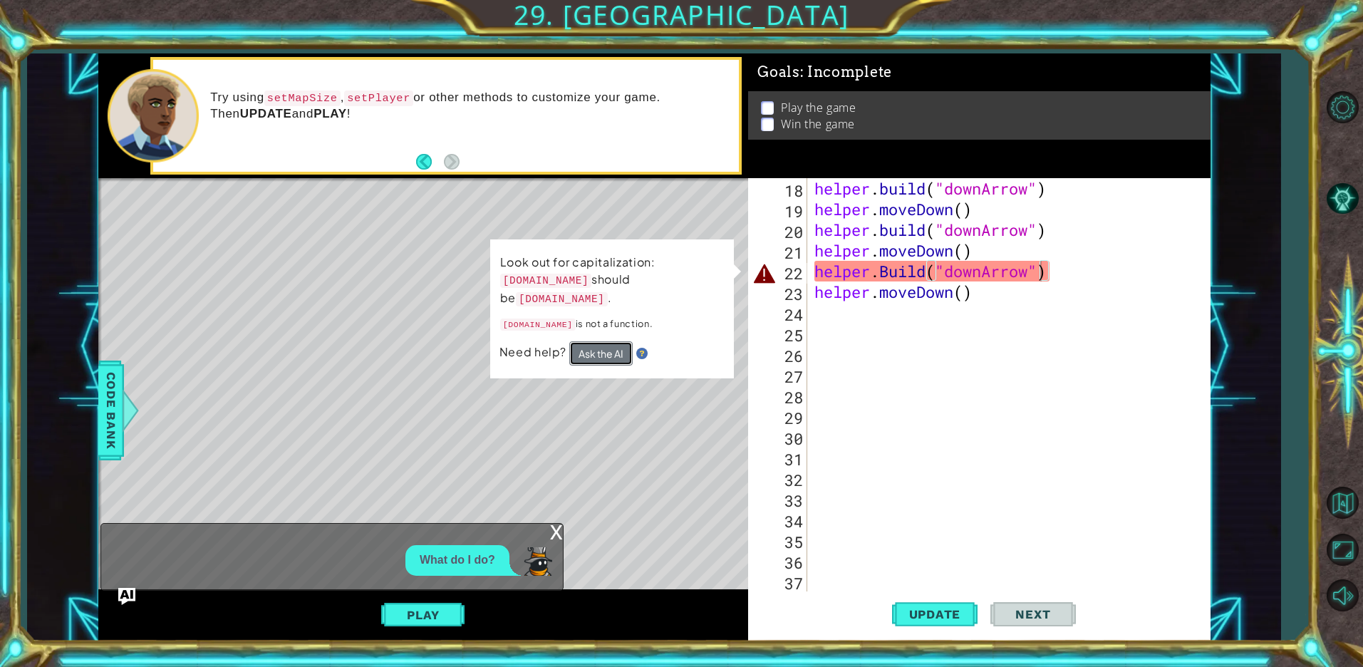
click at [606, 341] on button "Ask the AI" at bounding box center [600, 353] width 63 height 24
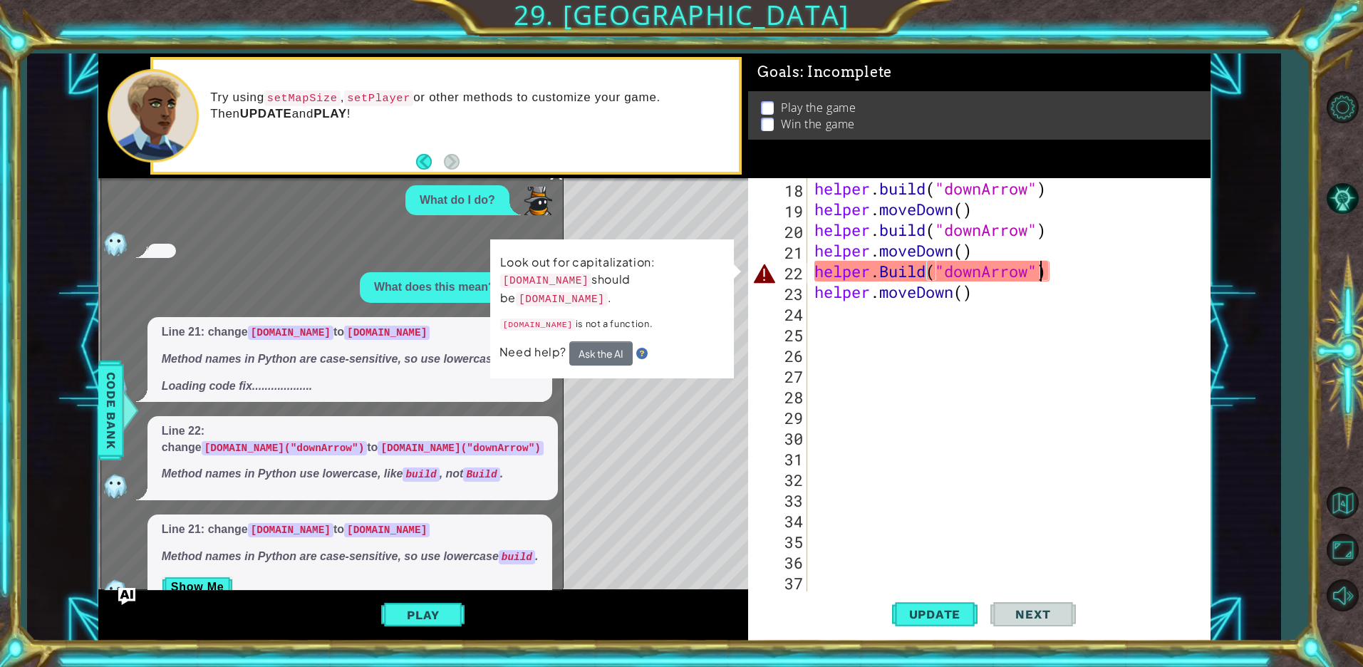
scroll to position [30, 0]
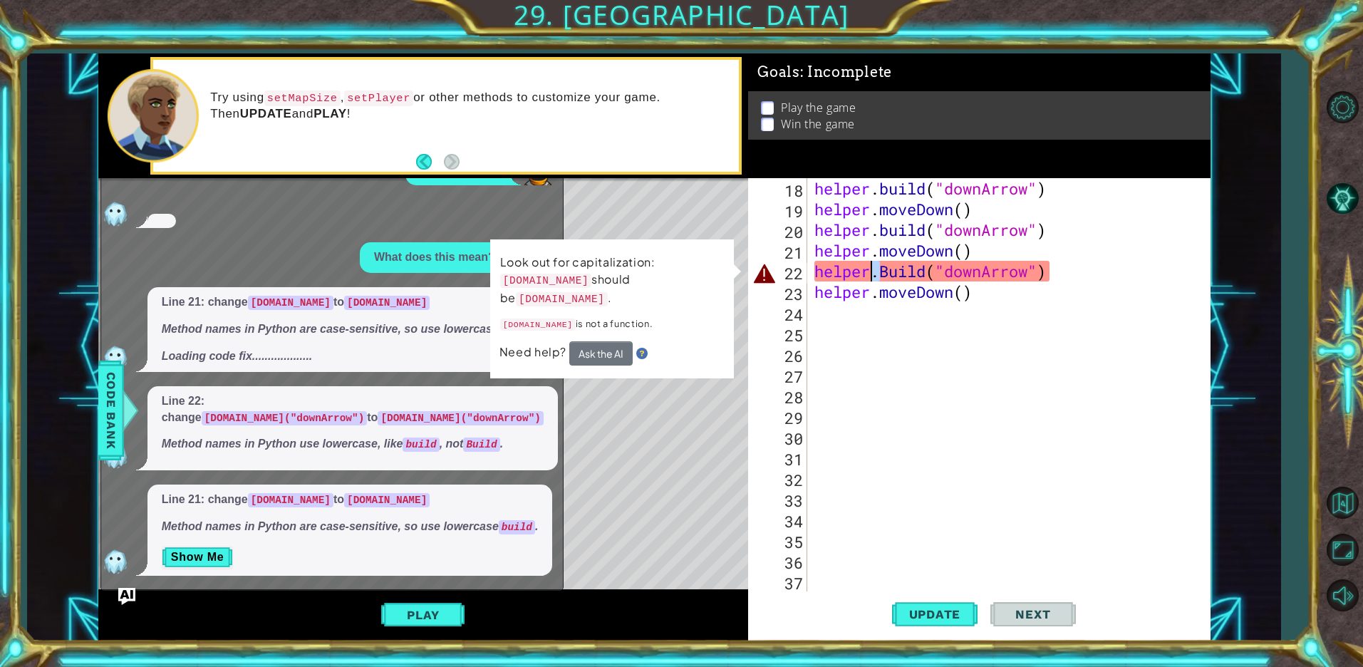
click at [872, 266] on div "helper . build ( "downArrow" ) helper . moveDown ( ) helper . build ( "downArro…" at bounding box center [1006, 405] width 390 height 454
click at [872, 266] on div "helper . build ( "downArrow" ) helper . moveDown ( ) helper . build ( "downArro…" at bounding box center [1002, 384] width 383 height 413
drag, startPoint x: 887, startPoint y: 266, endPoint x: 878, endPoint y: 266, distance: 9.3
click at [878, 266] on div "helper . build ( "downArrow" ) helper . moveDown ( ) helper . build ( "downArro…" at bounding box center [1006, 405] width 390 height 454
type textarea "[DOMAIN_NAME]("downArrow")"
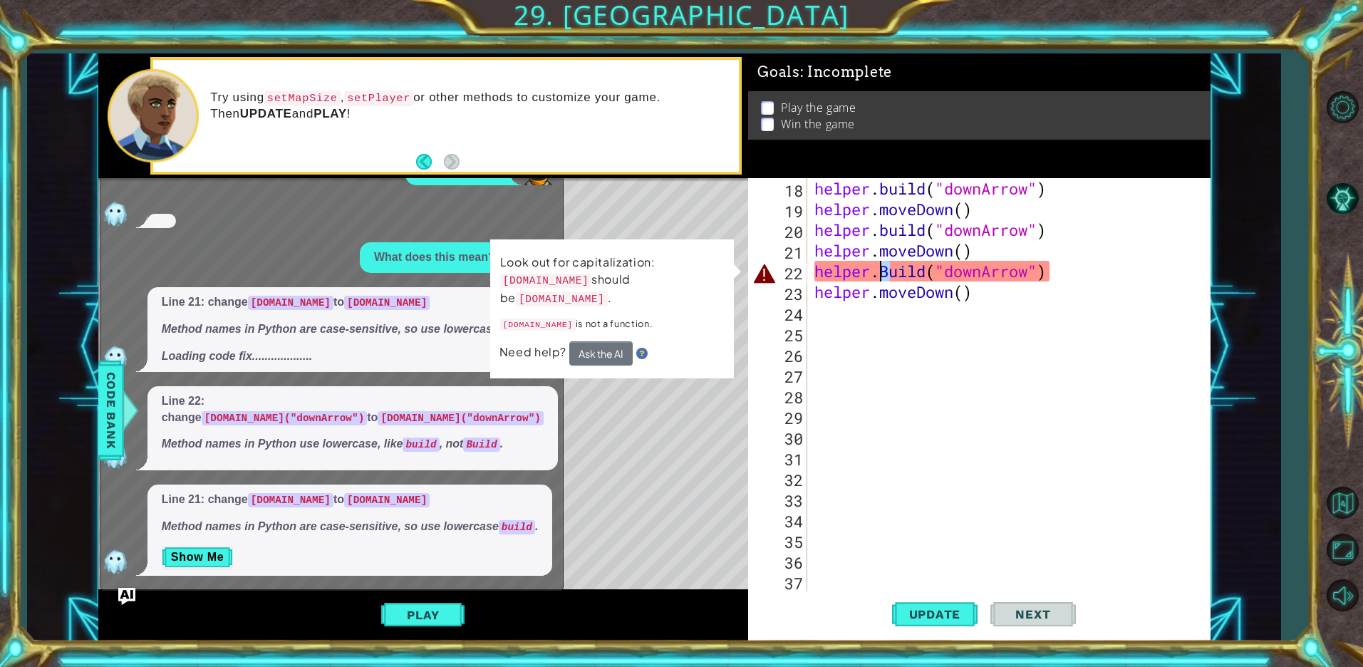
scroll to position [0, 4]
